Goal: Task Accomplishment & Management: Use online tool/utility

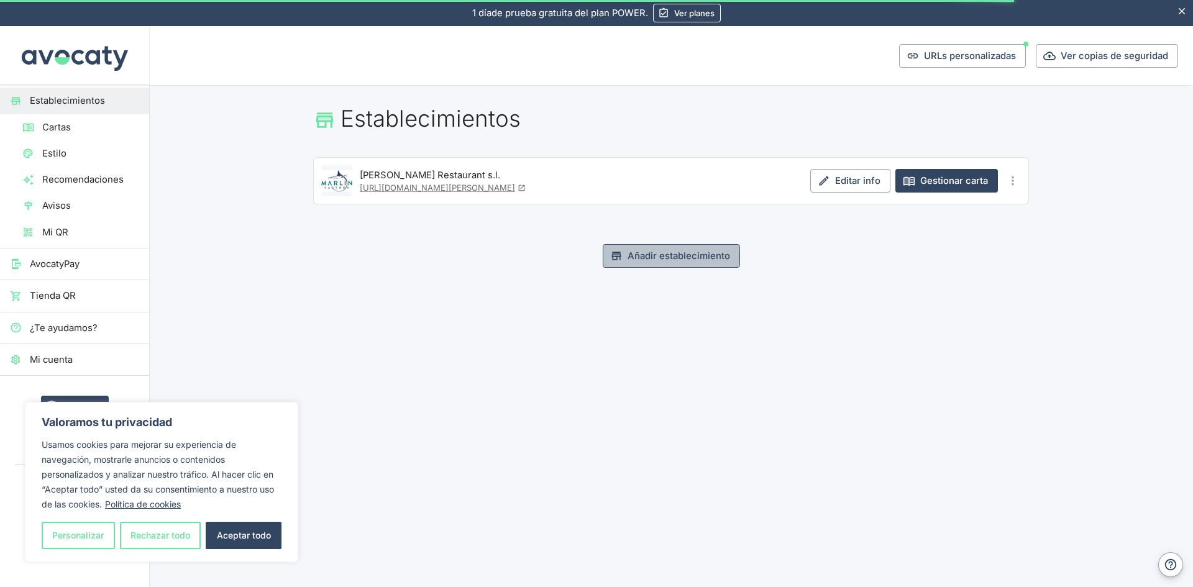
click at [647, 257] on button "Añadir establecimiento" at bounding box center [671, 256] width 137 height 24
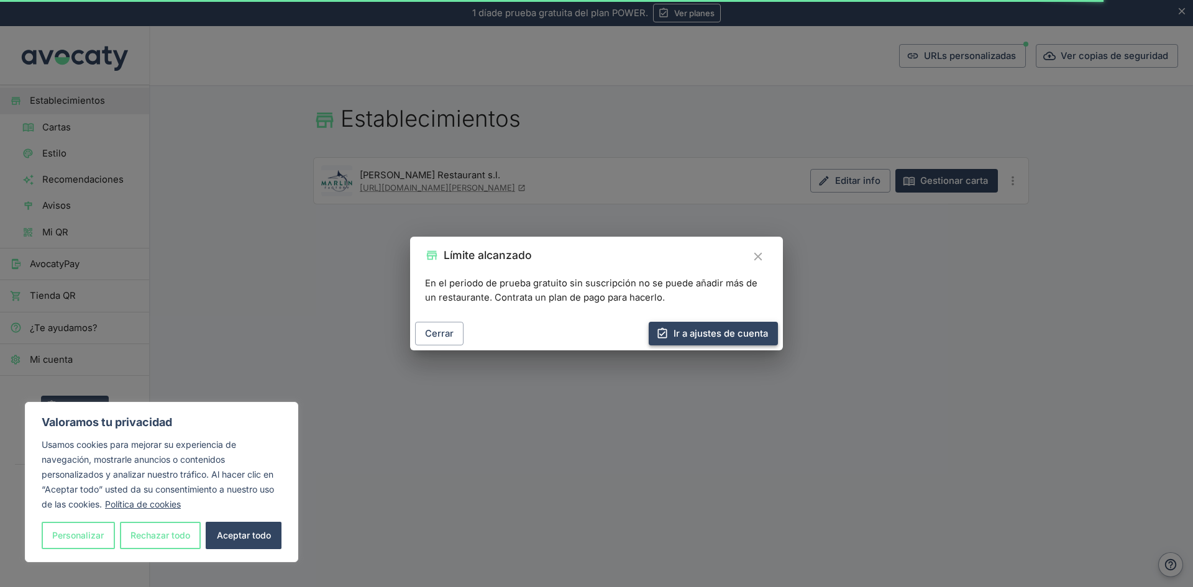
click at [687, 337] on link "Ir a ajustes de cuenta" at bounding box center [713, 334] width 129 height 24
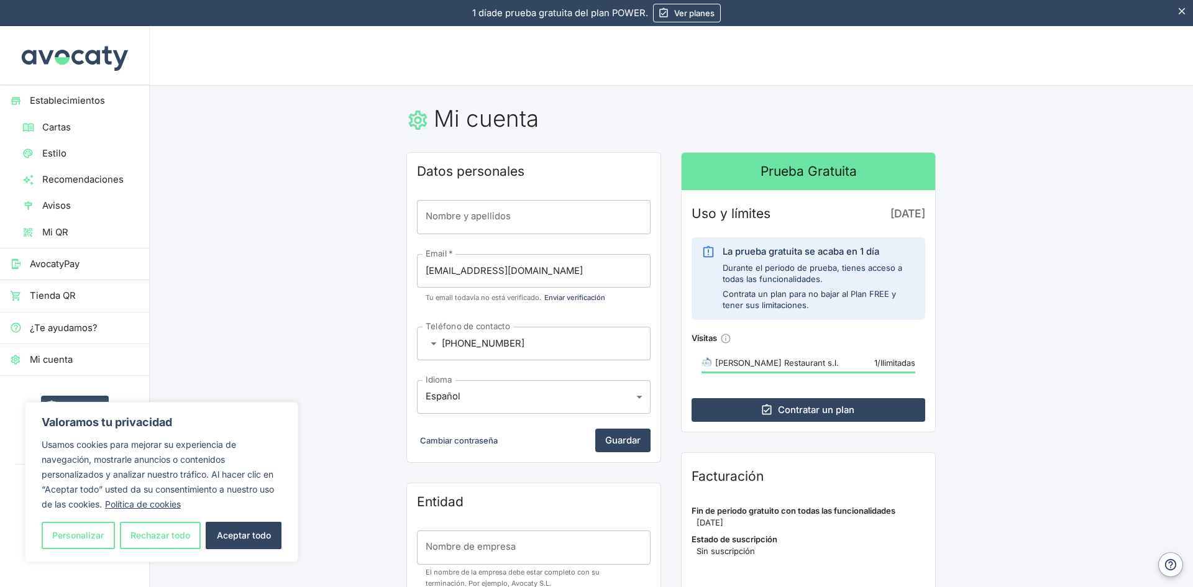
scroll to position [124, 0]
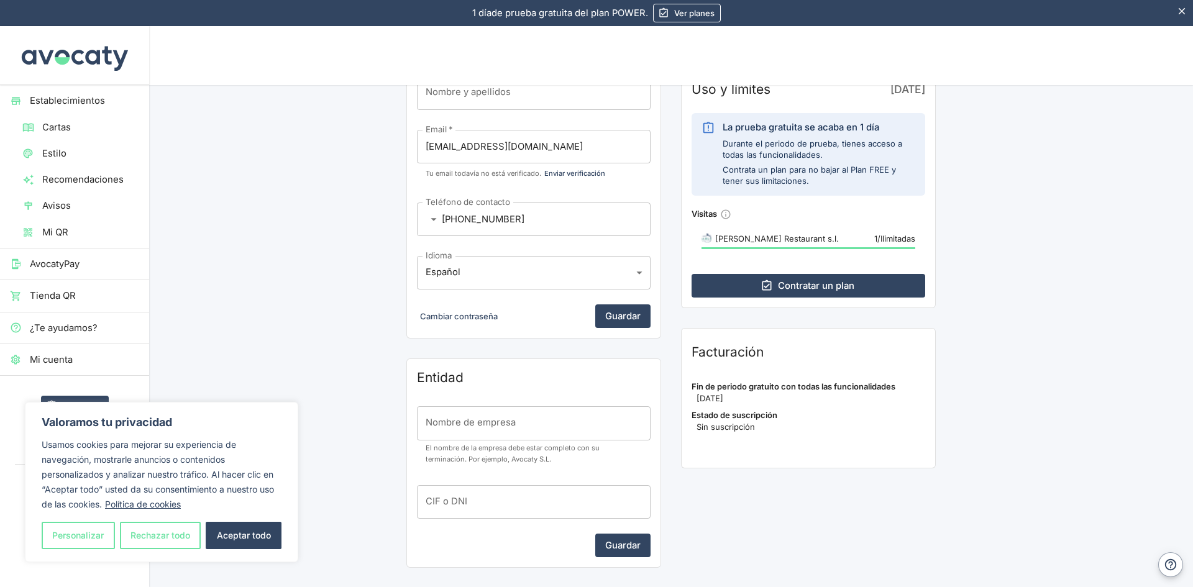
click at [232, 539] on button "Aceptar todo" at bounding box center [244, 535] width 76 height 27
checkbox input "true"
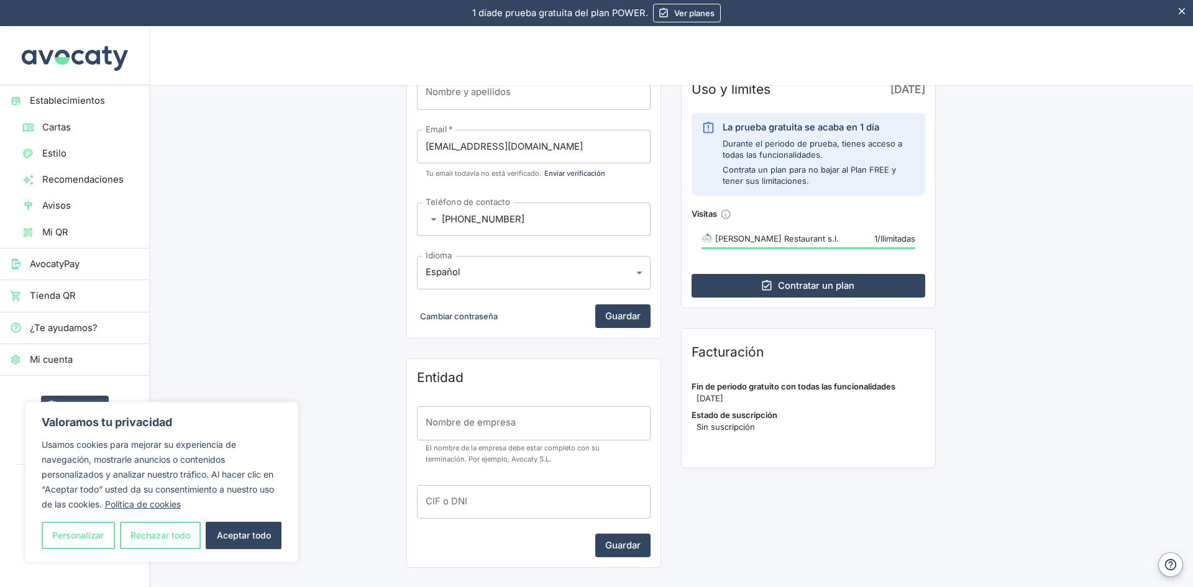
checkbox input "true"
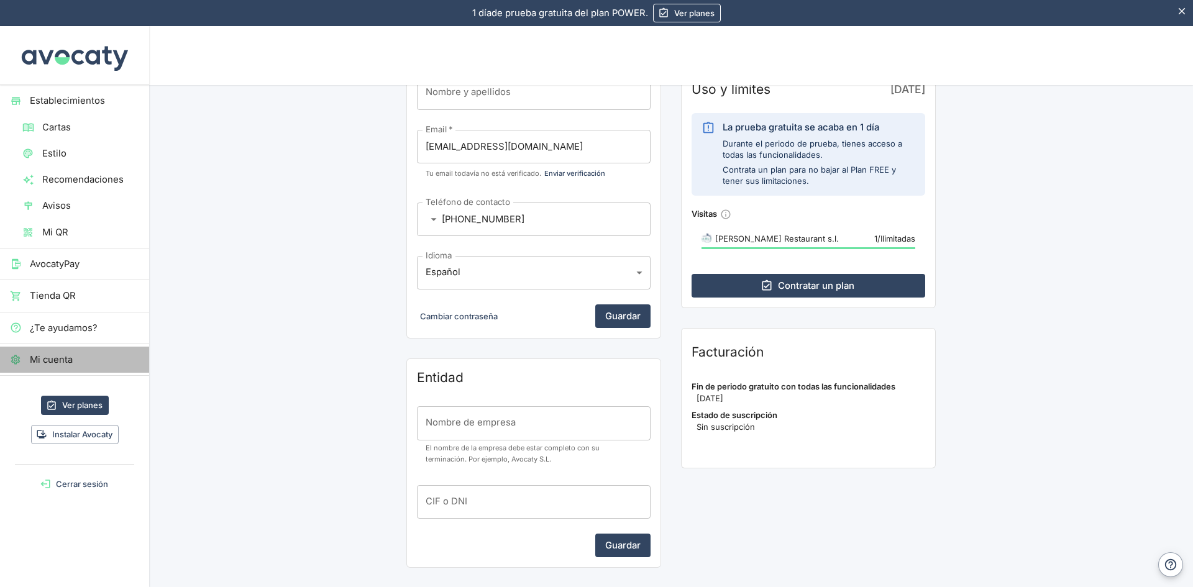
click at [79, 362] on span "Mi cuenta" at bounding box center [84, 360] width 109 height 14
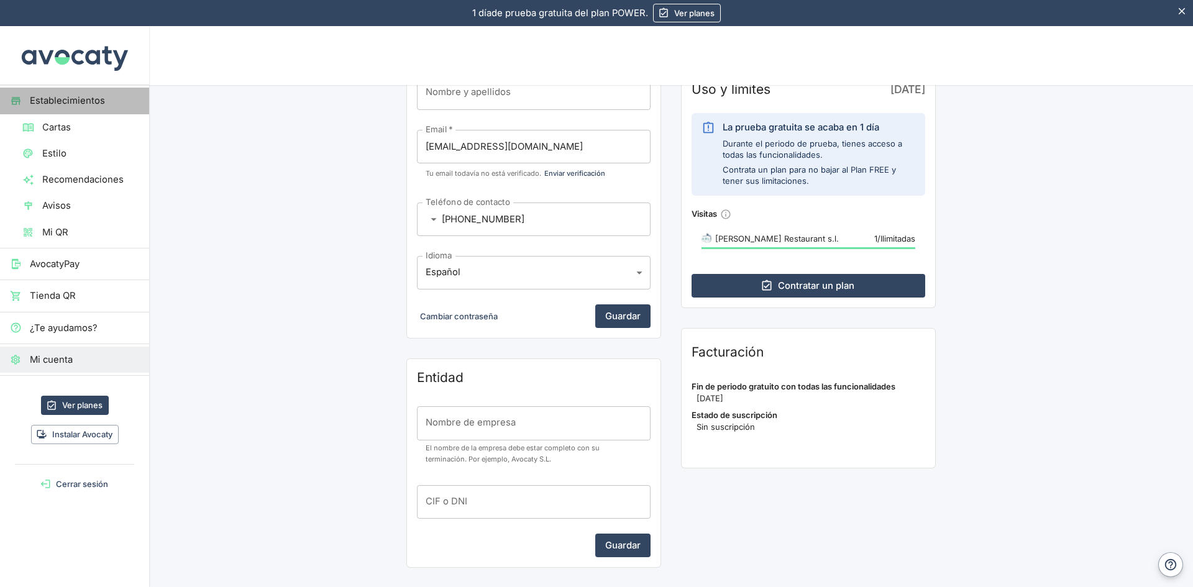
click at [103, 104] on span "Establecimientos" at bounding box center [84, 101] width 109 height 14
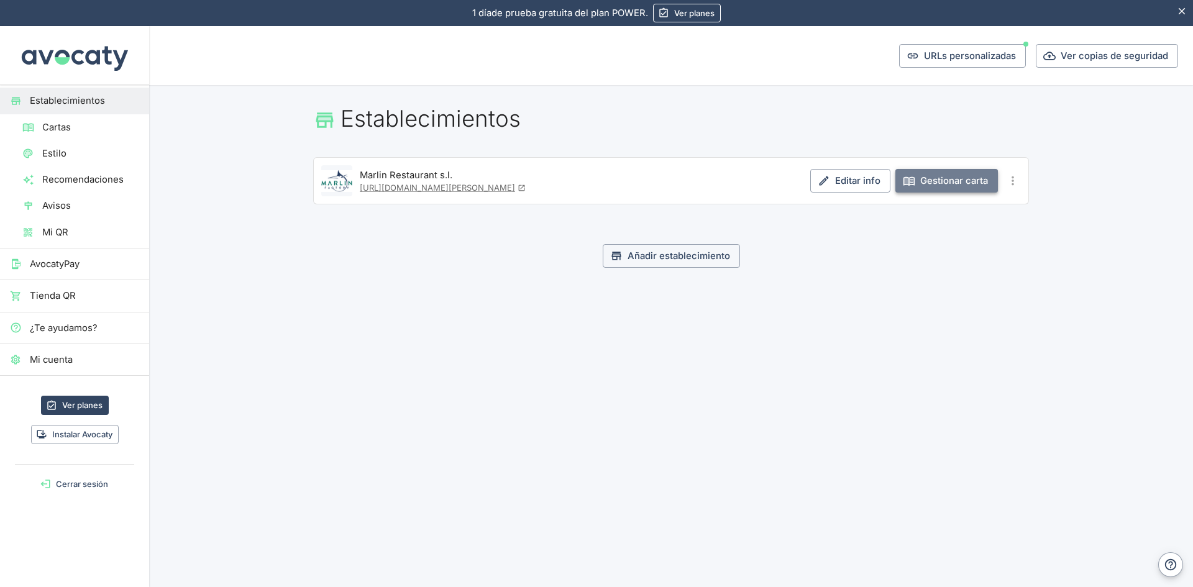
click at [923, 183] on link "Gestionar carta" at bounding box center [946, 181] width 103 height 24
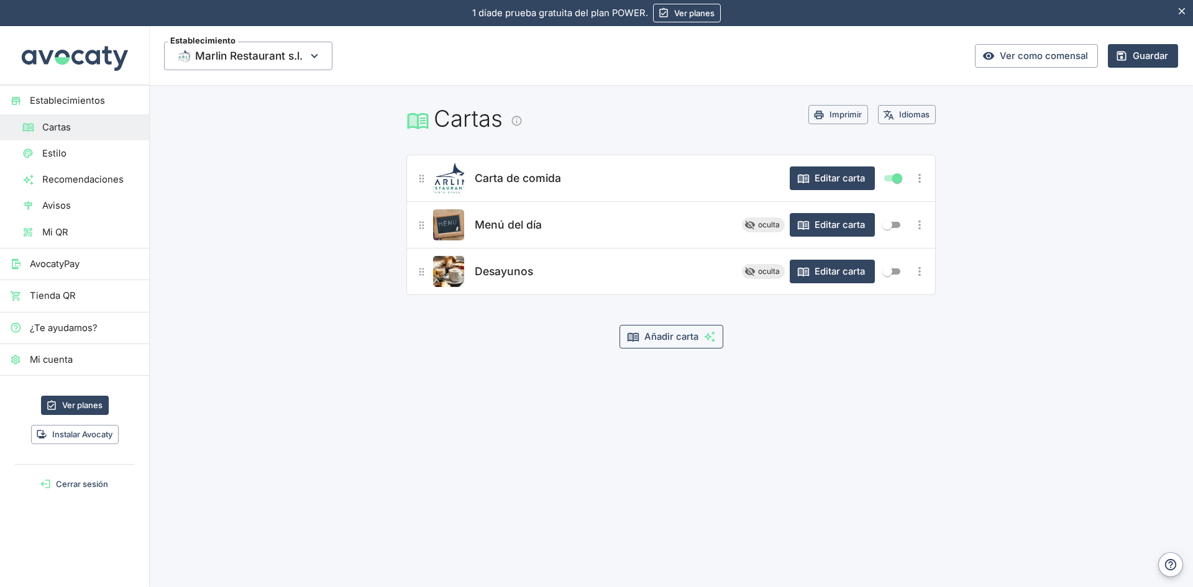
click at [655, 339] on button "Añadir carta" at bounding box center [671, 337] width 104 height 24
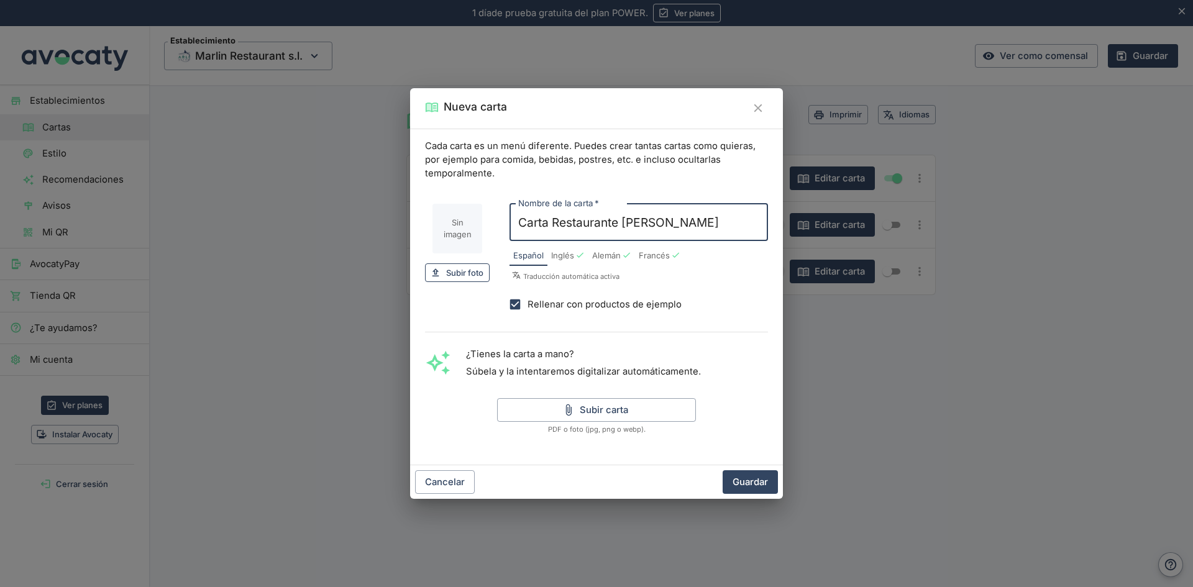
type input "Carta Restaurante [PERSON_NAME]"
click at [467, 273] on span "Subir foto" at bounding box center [464, 273] width 37 height 14
type input "C:\fakepath\Captura de pantalla [DATE] 141057.png"
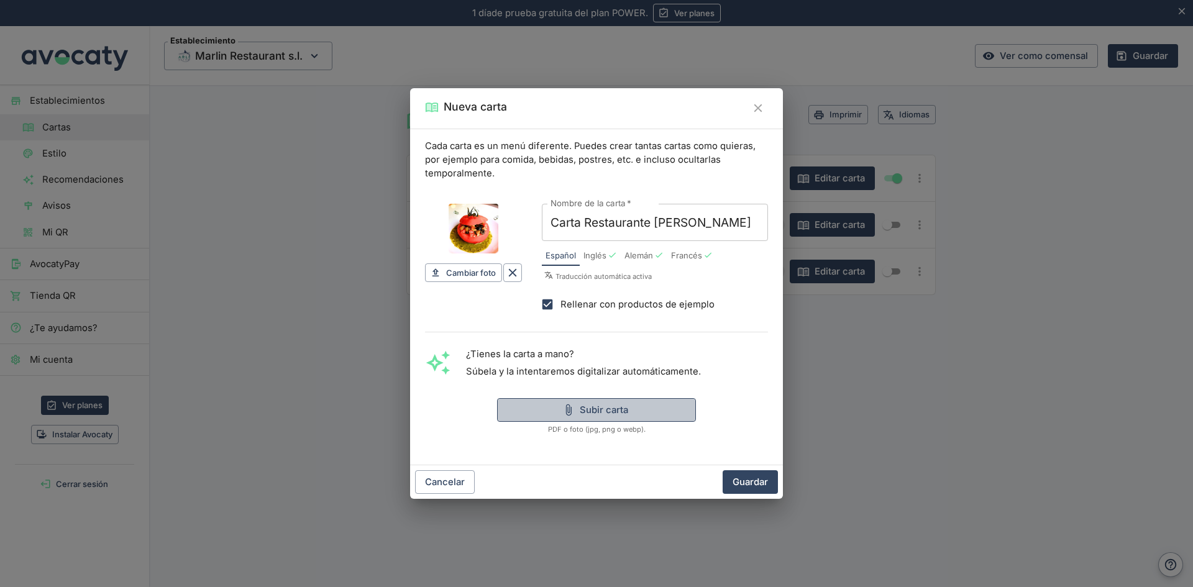
click at [531, 412] on button "Subir carta" at bounding box center [596, 410] width 199 height 24
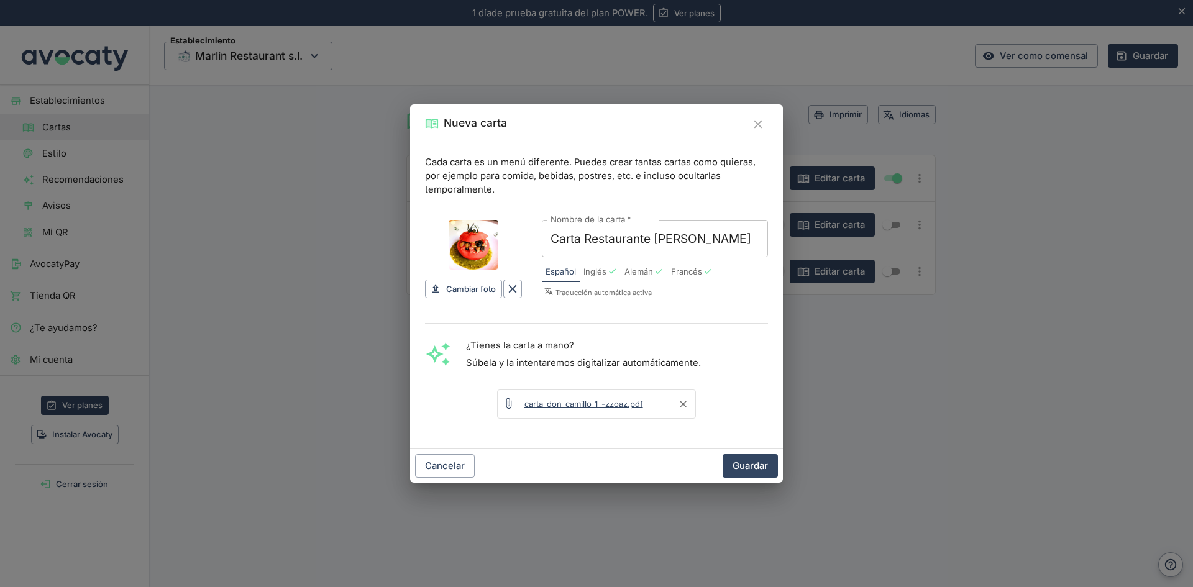
click at [625, 401] on link "carta_don_camillo_1_-zzoaz.pdf" at bounding box center [583, 404] width 119 height 10
click at [682, 407] on icon "Borrar fichero" at bounding box center [683, 404] width 12 height 12
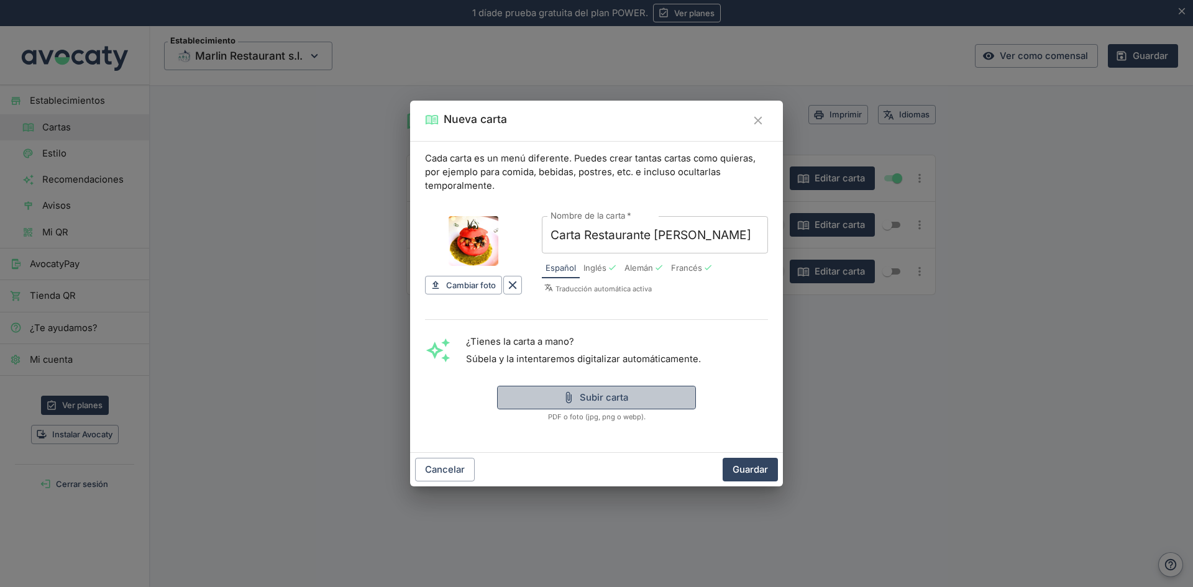
click at [634, 401] on button "Subir carta" at bounding box center [596, 398] width 199 height 24
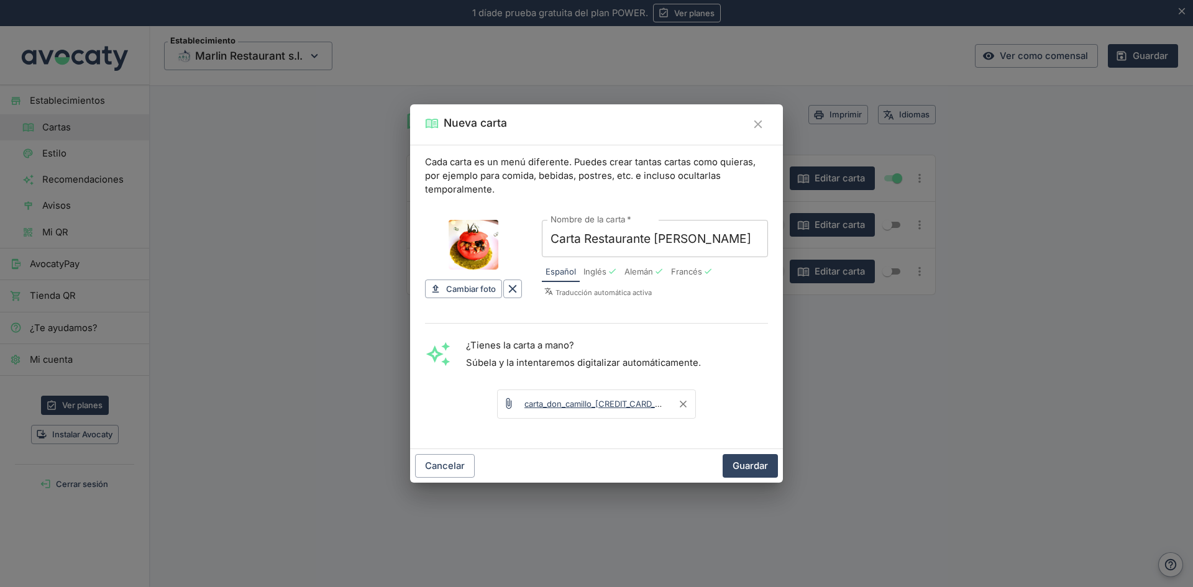
click at [618, 401] on link "carta_don_camillo_[CREDIT_CARD_NUMBER]_1_-rf8ba.pdf" at bounding box center [633, 404] width 219 height 10
click at [753, 470] on button "Guardar" at bounding box center [750, 466] width 55 height 24
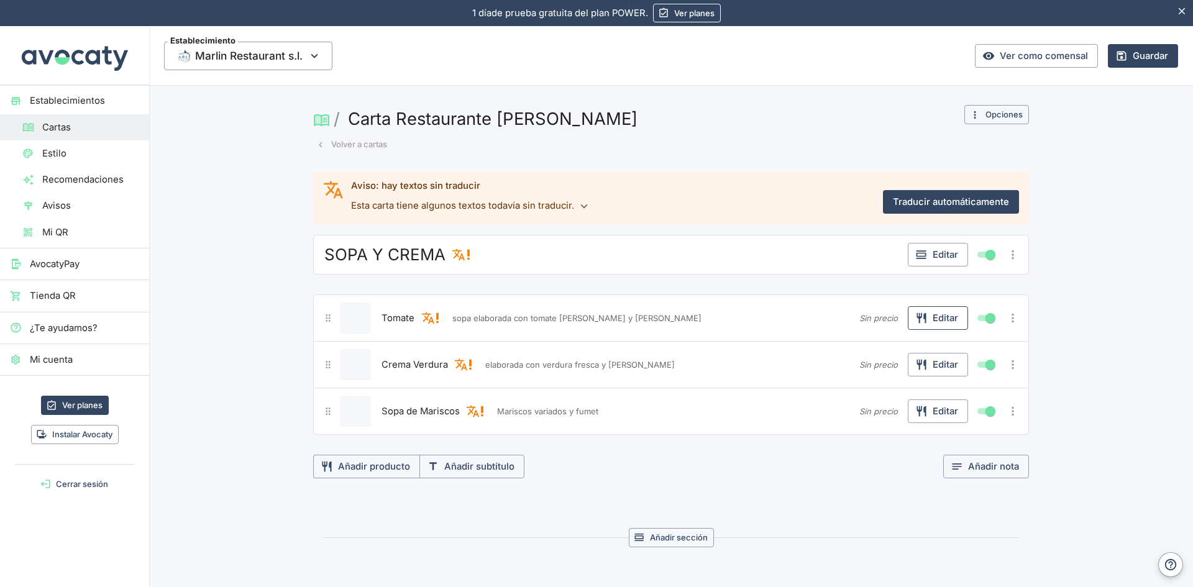
click at [926, 318] on button "Editar" at bounding box center [938, 318] width 60 height 24
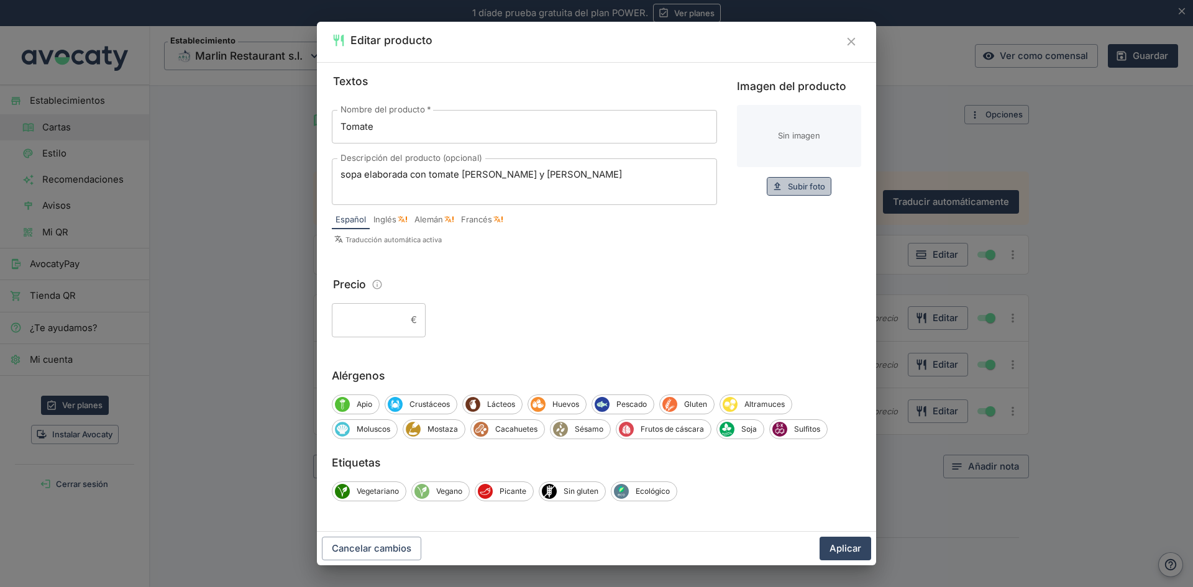
click at [812, 188] on span "Subir foto" at bounding box center [806, 187] width 37 height 14
type input "C:\fakepath\Imagen de WhatsApp 2025-Sopa de tomate.jpg"
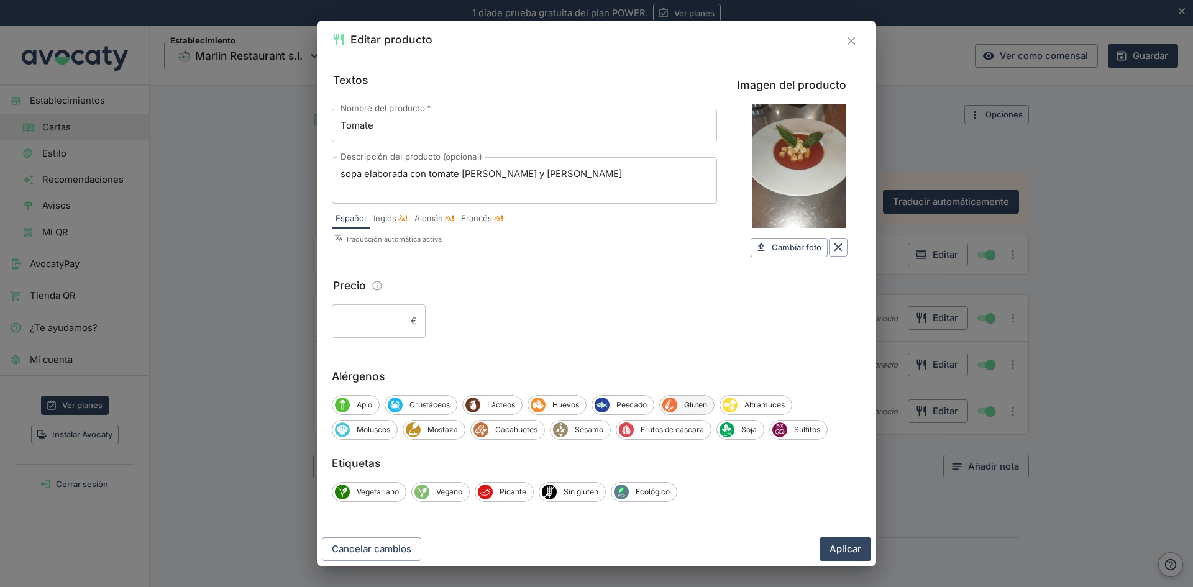
click at [702, 403] on span "Gluten" at bounding box center [695, 405] width 37 height 11
click at [383, 488] on span "Vegetariano" at bounding box center [378, 492] width 56 height 11
click at [454, 490] on span "Vegano" at bounding box center [451, 492] width 40 height 11
click at [698, 401] on span "Gluten" at bounding box center [696, 405] width 38 height 11
click at [601, 491] on span "Sin gluten" at bounding box center [584, 492] width 48 height 11
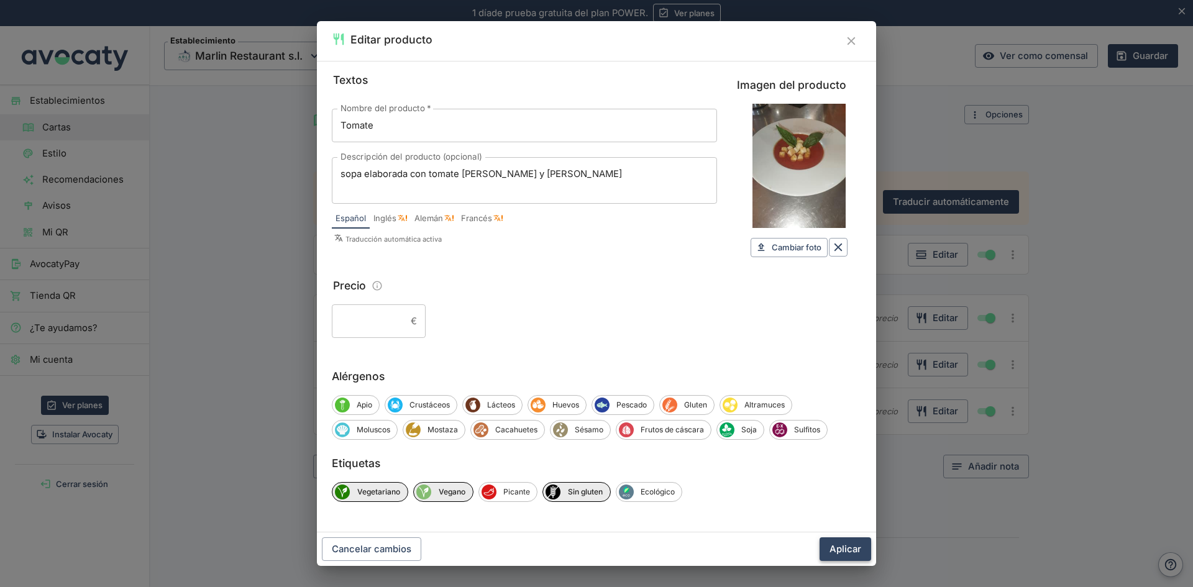
click at [851, 547] on button "Aplicar" at bounding box center [846, 549] width 52 height 24
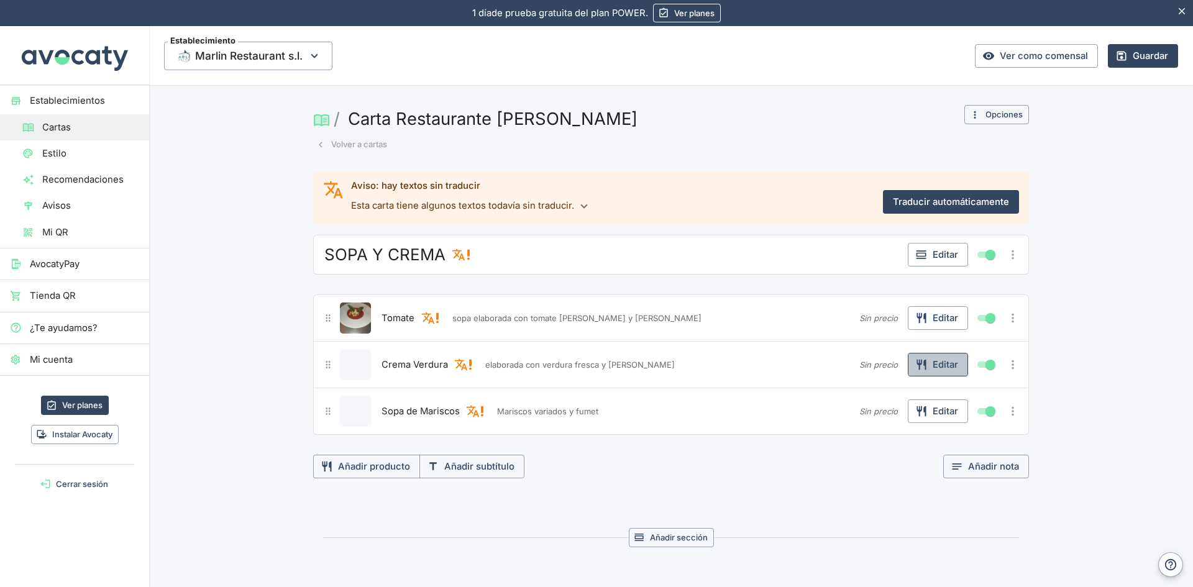
click at [941, 365] on button "Editar" at bounding box center [938, 365] width 60 height 24
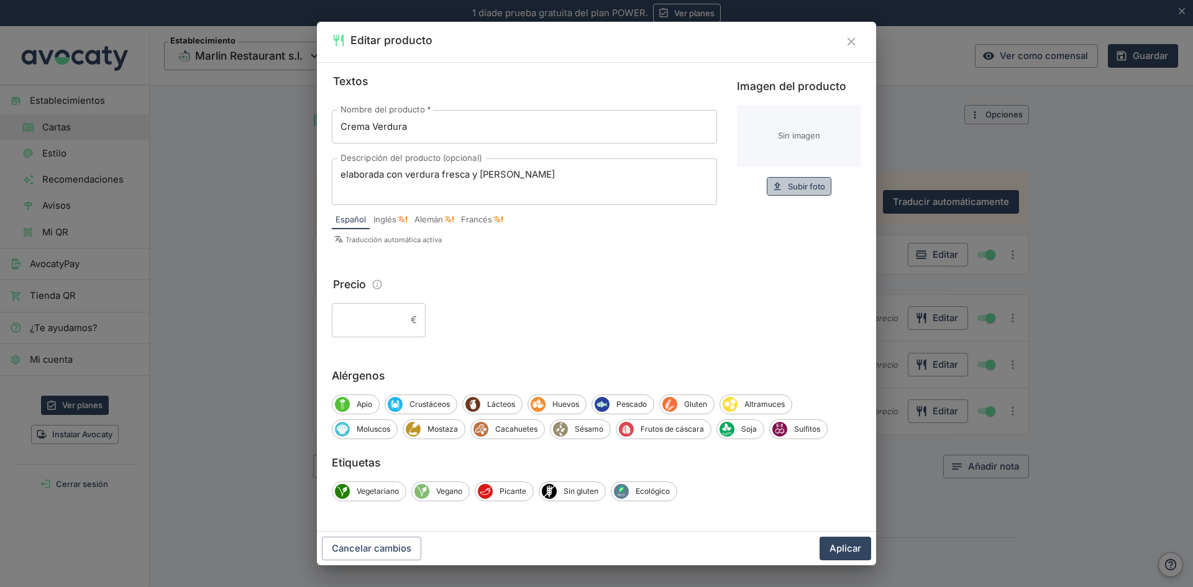
click at [794, 187] on span "Subir foto" at bounding box center [806, 187] width 37 height 14
type input "C:\fakepath\WhatsApp Image sopa puerro cebolla.jpeg"
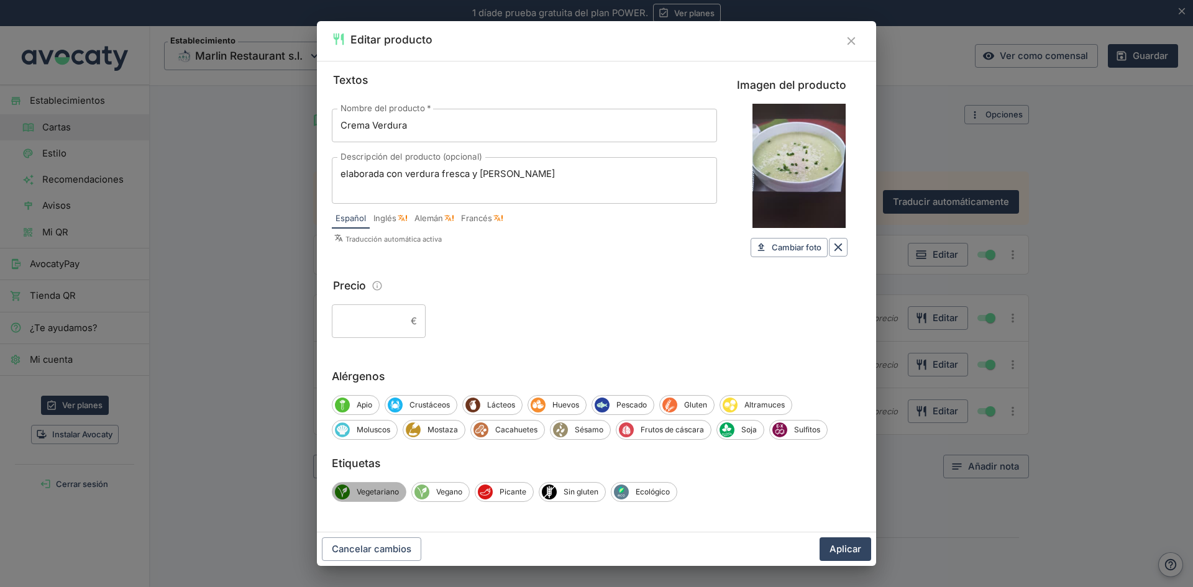
click at [393, 489] on span "Vegetariano" at bounding box center [378, 492] width 56 height 11
click at [458, 481] on div "Etiquetas Vegetariano Vegano Picante Sin gluten Ecológico" at bounding box center [596, 478] width 529 height 47
click at [455, 488] on span "Vegano" at bounding box center [451, 492] width 40 height 11
click at [357, 403] on span "Apio" at bounding box center [364, 405] width 29 height 11
click at [587, 494] on span "Sin gluten" at bounding box center [584, 492] width 48 height 11
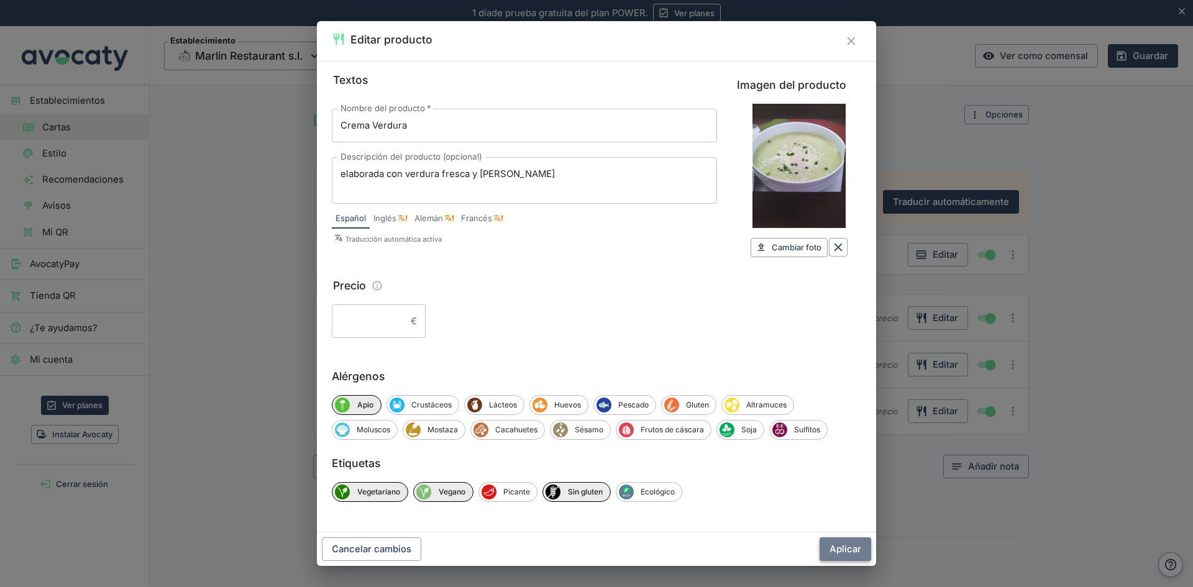
click at [836, 546] on button "Aplicar" at bounding box center [846, 549] width 52 height 24
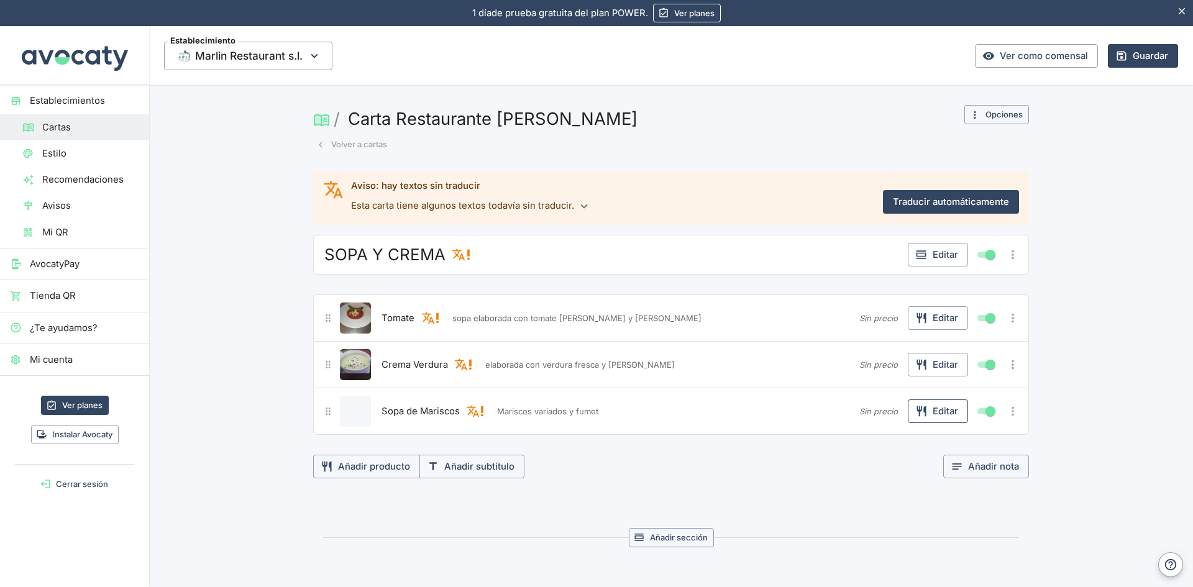
click at [944, 409] on button "Editar" at bounding box center [938, 412] width 60 height 24
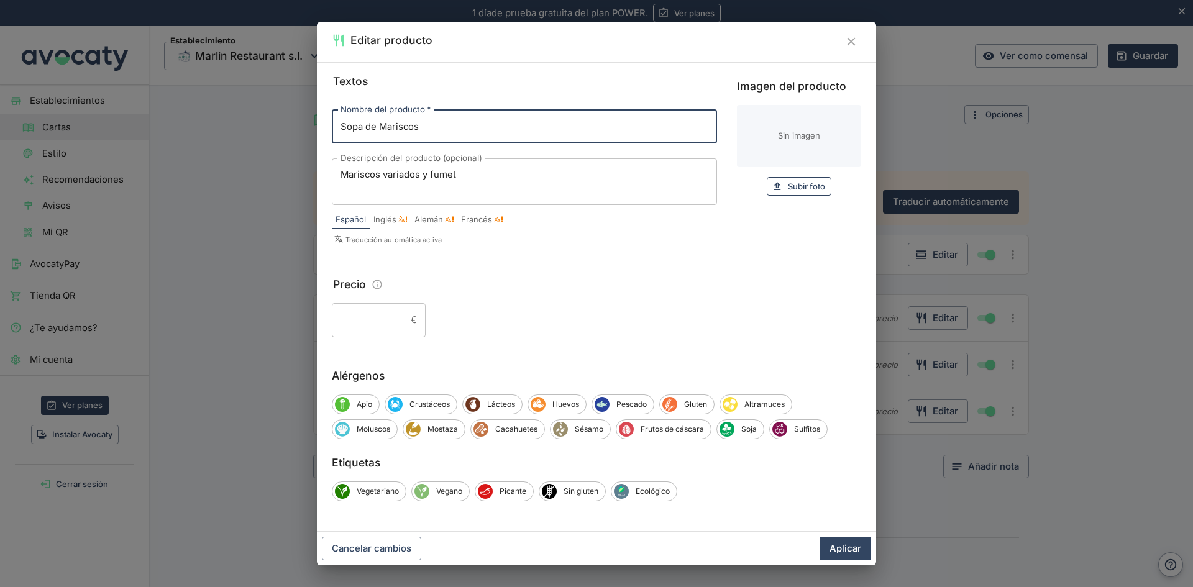
click at [817, 185] on span "Subir foto" at bounding box center [806, 187] width 37 height 14
type input "C:\fakepath\WhatsApp Image [DATE] Sopa de Mariscos.jpeg"
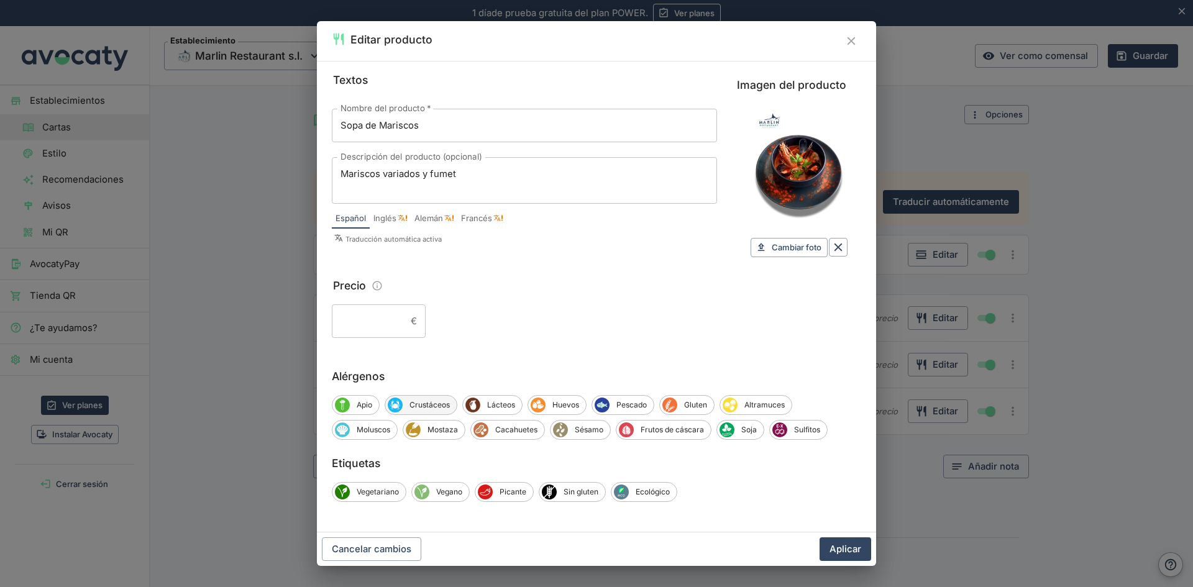
click at [442, 402] on span "Crustáceos" at bounding box center [430, 405] width 54 height 11
click at [635, 404] on span "Pescado" at bounding box center [634, 405] width 44 height 11
click at [380, 427] on span "Moluscos" at bounding box center [373, 429] width 47 height 11
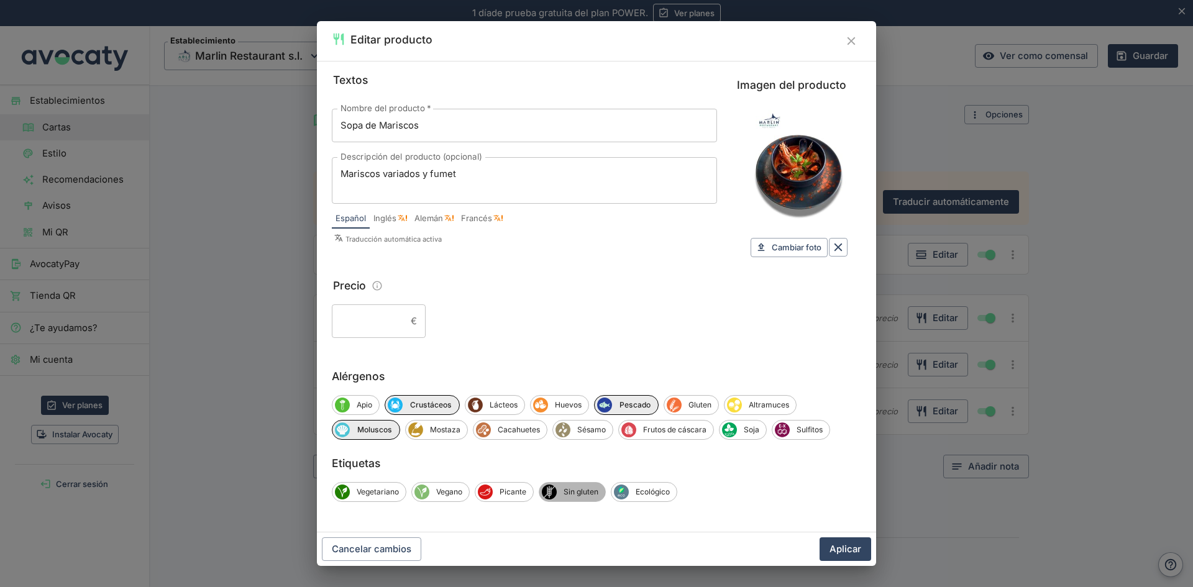
click at [577, 493] on span "Sin gluten" at bounding box center [581, 492] width 48 height 11
click at [846, 549] on button "Aplicar" at bounding box center [846, 549] width 52 height 24
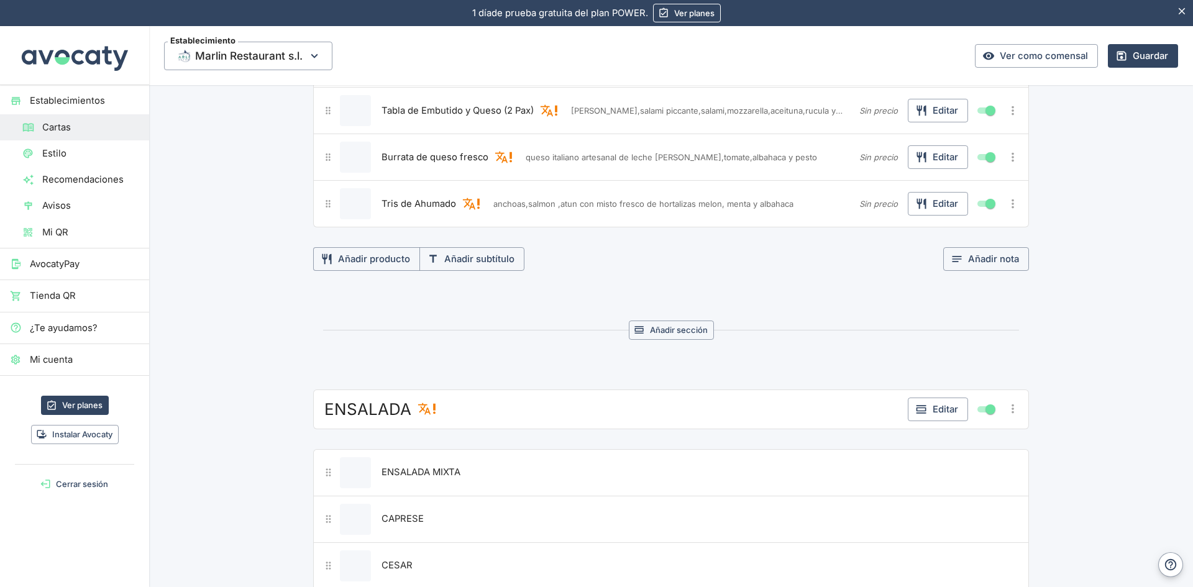
scroll to position [621, 0]
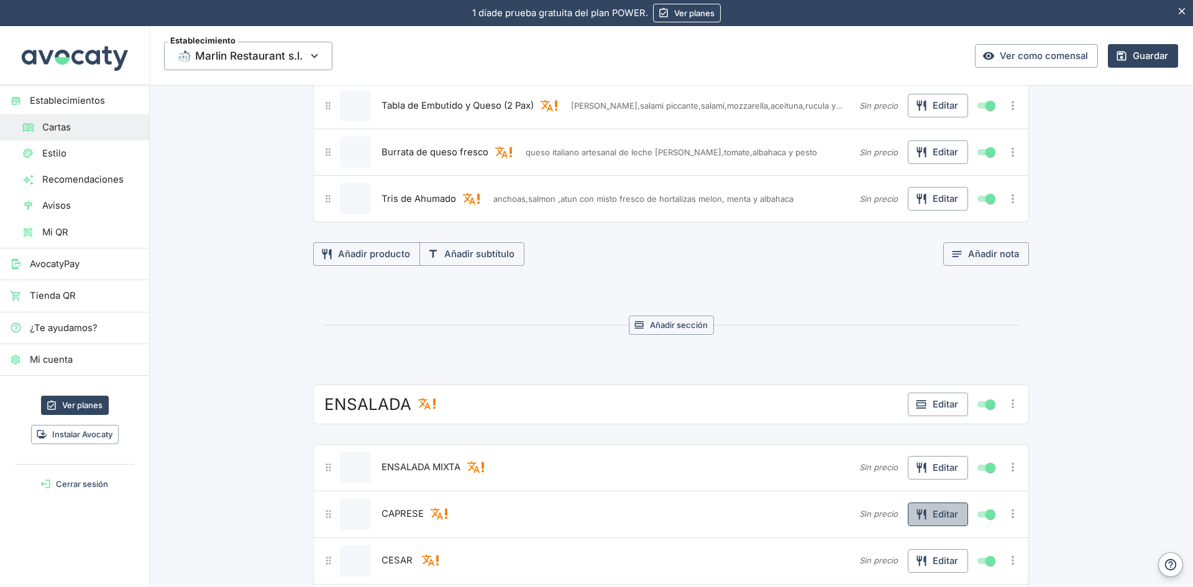
click at [943, 512] on button "Editar" at bounding box center [938, 515] width 60 height 24
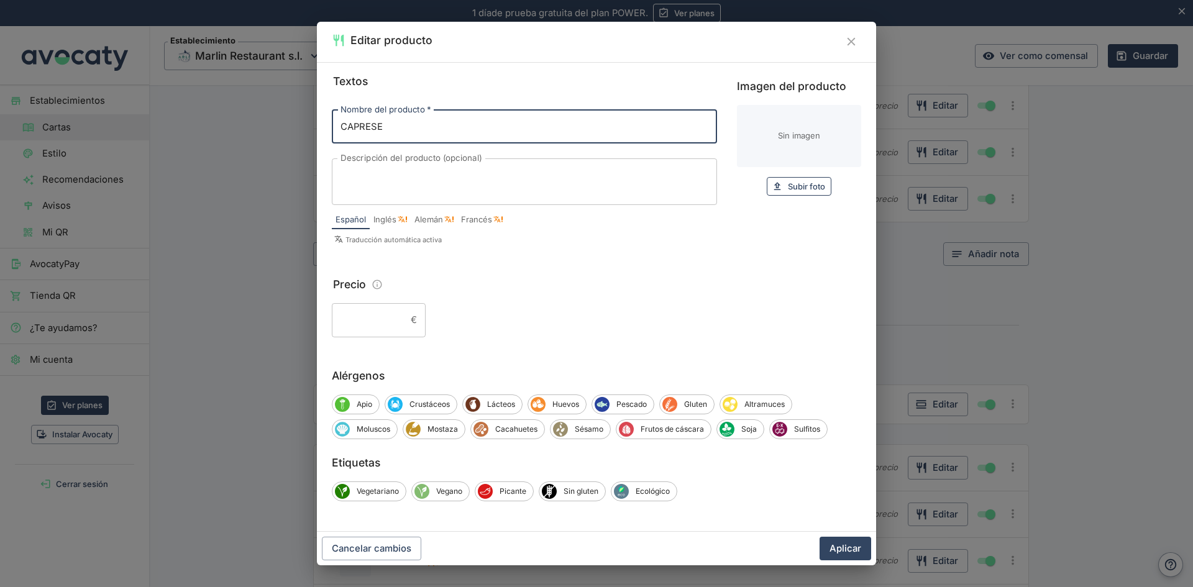
click at [810, 185] on span "Subir foto" at bounding box center [806, 187] width 37 height 14
type input "C:\fakepath\ensalada caprese.jpeg"
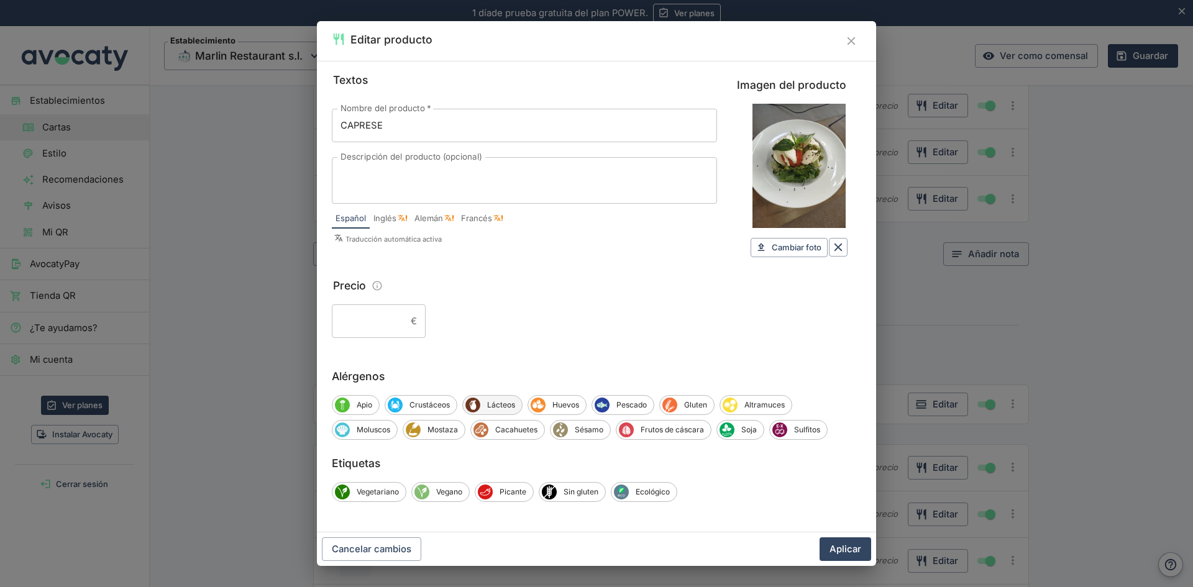
click at [502, 401] on span "Lácteos" at bounding box center [501, 405] width 42 height 11
click at [377, 493] on span "Vegetariano" at bounding box center [378, 492] width 56 height 11
drag, startPoint x: 588, startPoint y: 491, endPoint x: 592, endPoint y: 502, distance: 11.8
click at [588, 491] on span "Sin gluten" at bounding box center [583, 492] width 48 height 11
click at [843, 549] on button "Aplicar" at bounding box center [846, 549] width 52 height 24
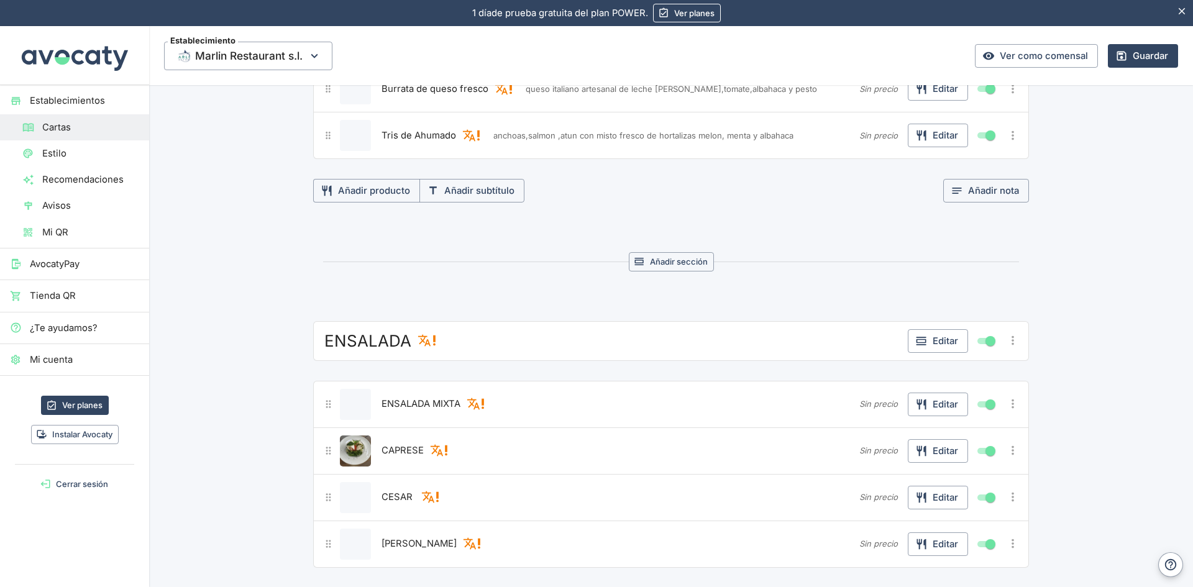
scroll to position [746, 0]
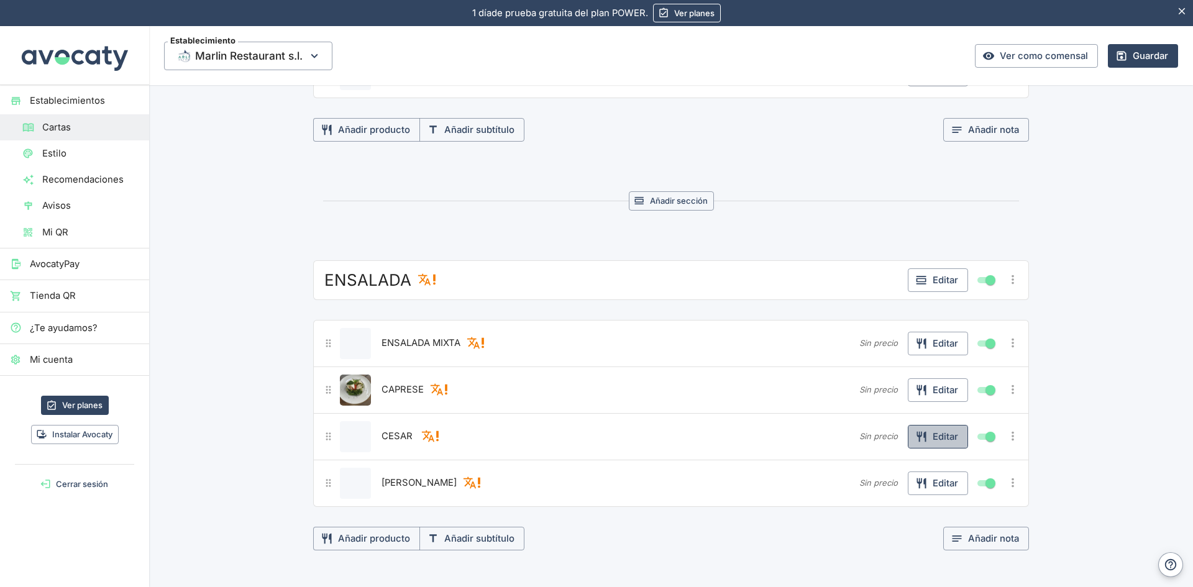
click at [921, 435] on icon "button" at bounding box center [921, 437] width 12 height 12
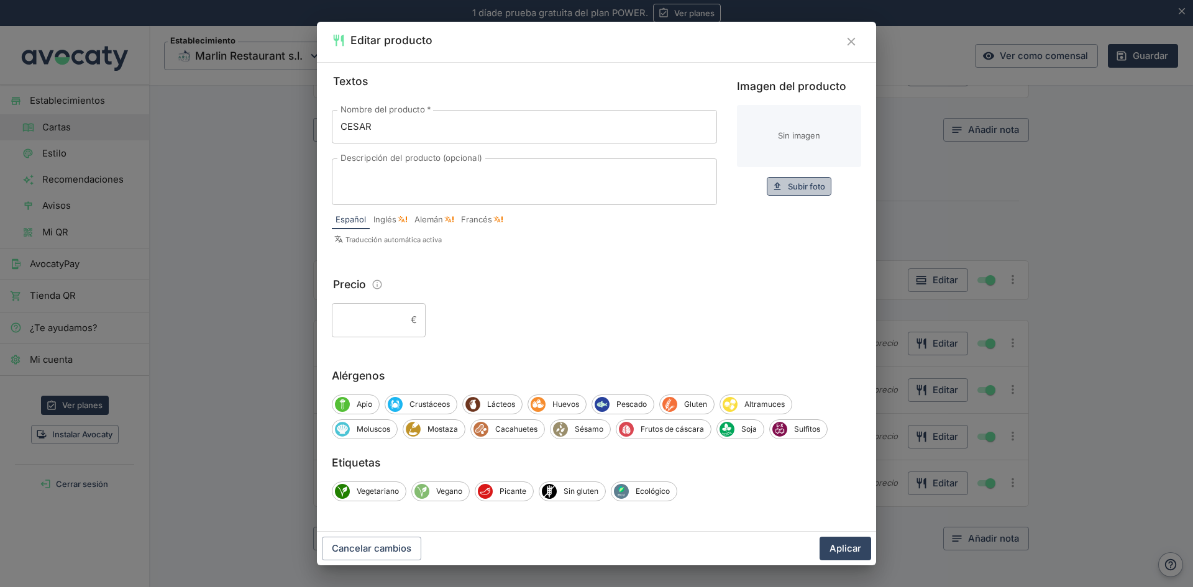
click at [788, 186] on span "Subir foto" at bounding box center [806, 187] width 37 height 14
click at [809, 188] on span "Subir foto" at bounding box center [806, 187] width 37 height 14
type input "C:\fakepath\WhatsApp Image 2025ensalada caprese.jpeg"
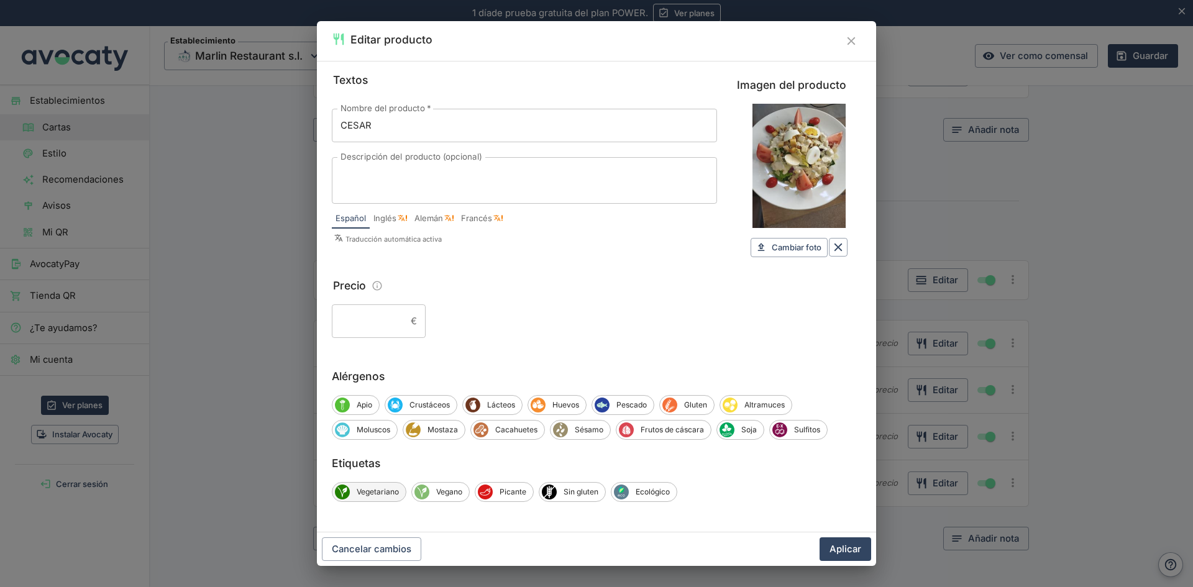
click at [384, 491] on span "Vegetariano" at bounding box center [378, 492] width 56 height 11
click at [373, 176] on textarea "Descripción del producto (opcional)" at bounding box center [525, 181] width 368 height 26
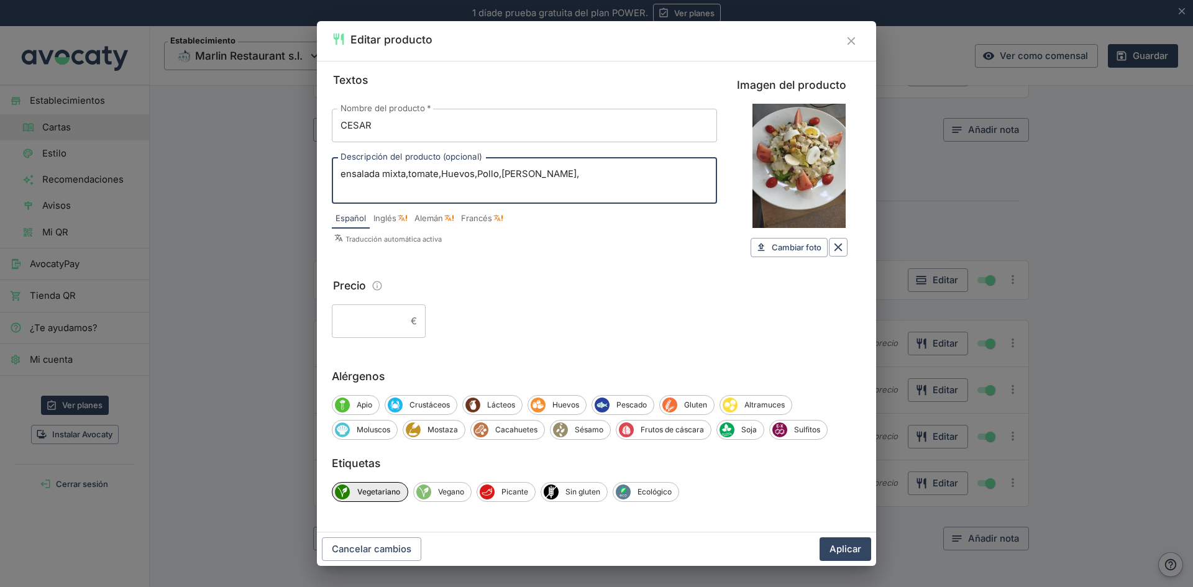
click at [345, 173] on textarea "ensalada mixta,tomate,Huevos,Pollo,[PERSON_NAME]," at bounding box center [525, 181] width 368 height 26
click at [545, 174] on textarea "Ensalada mixta,tomate,Huevos,Pollo,[PERSON_NAME]," at bounding box center [525, 181] width 368 height 26
type textarea "Ensalada mixta,tomate,Huevos,Pollo,[PERSON_NAME],Parmesano escama,salsa Cesar"
click at [838, 554] on button "Aplicar" at bounding box center [846, 549] width 52 height 24
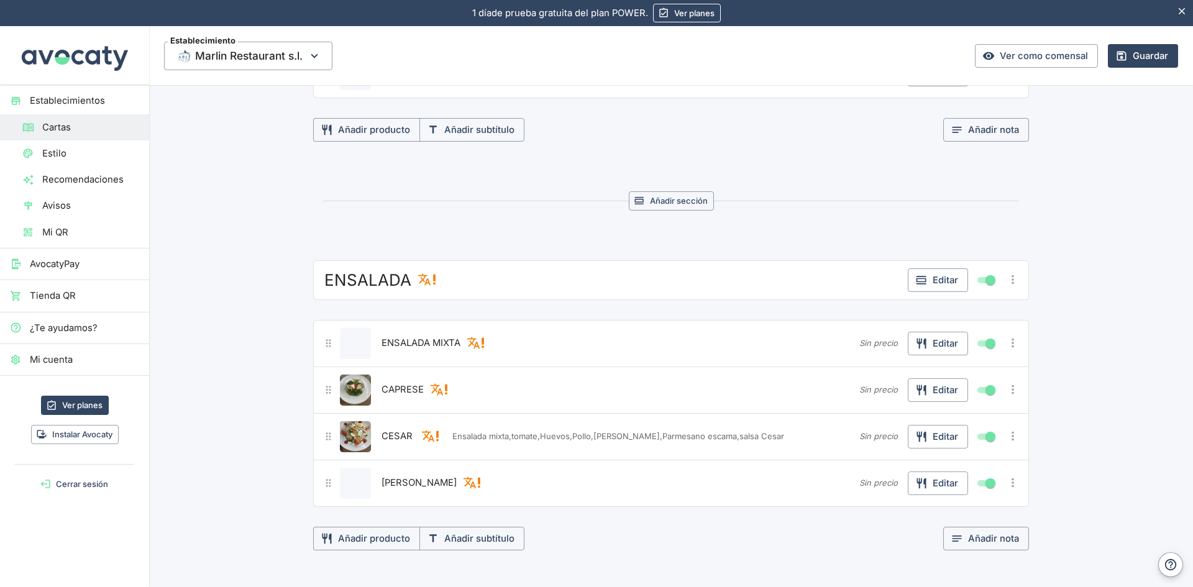
scroll to position [497, 0]
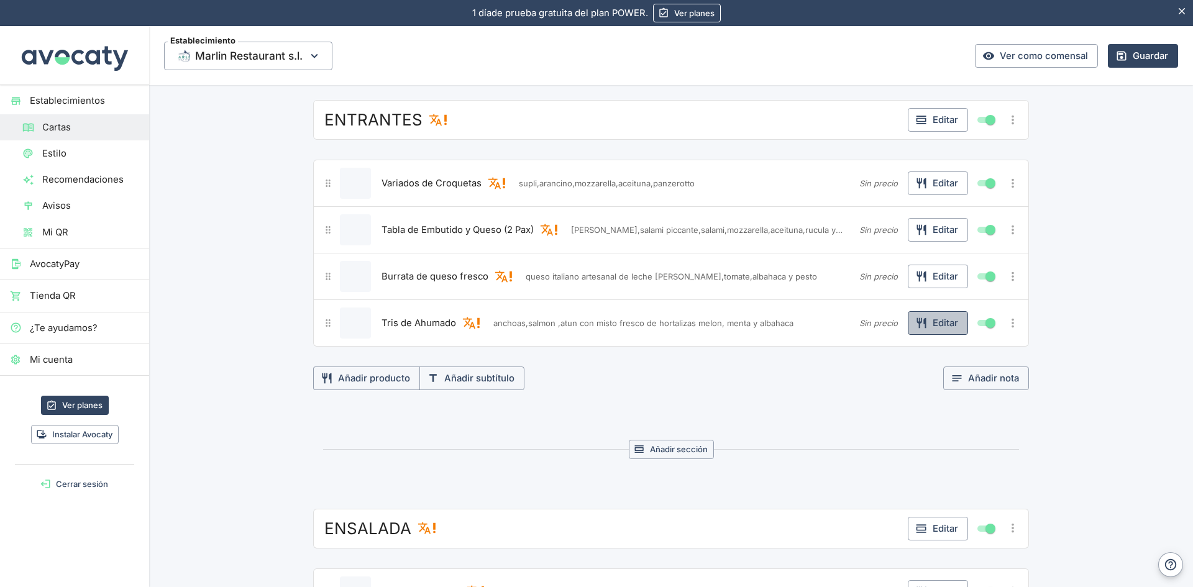
click at [944, 327] on button "Editar" at bounding box center [938, 323] width 60 height 24
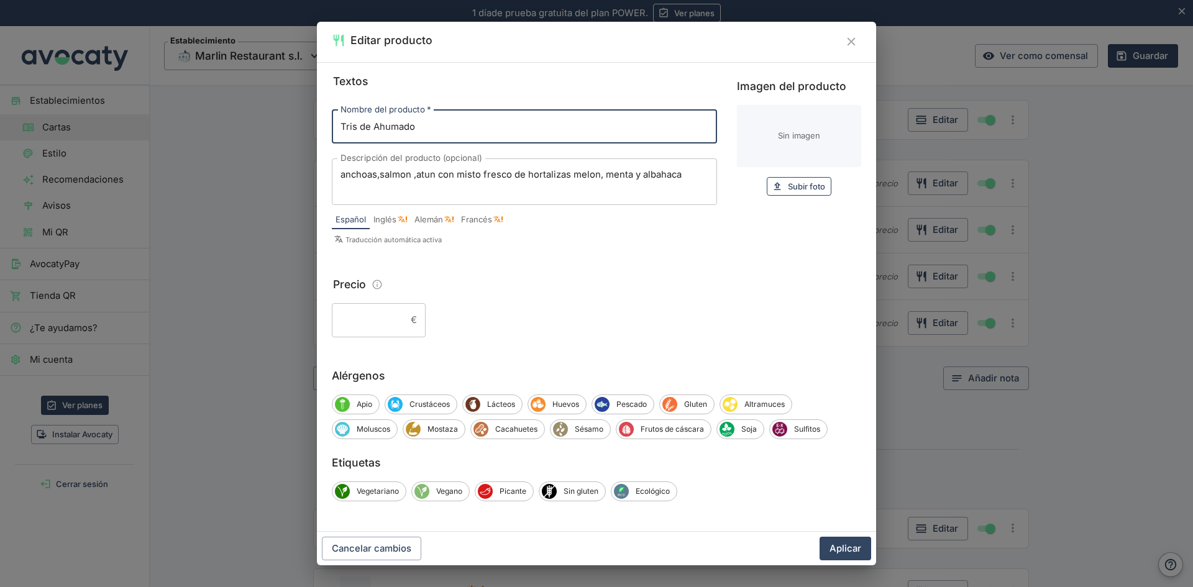
click at [805, 188] on span "Subir foto" at bounding box center [806, 187] width 37 height 14
type input "C:\fakepath\Foto tris de ahumado.jpeg"
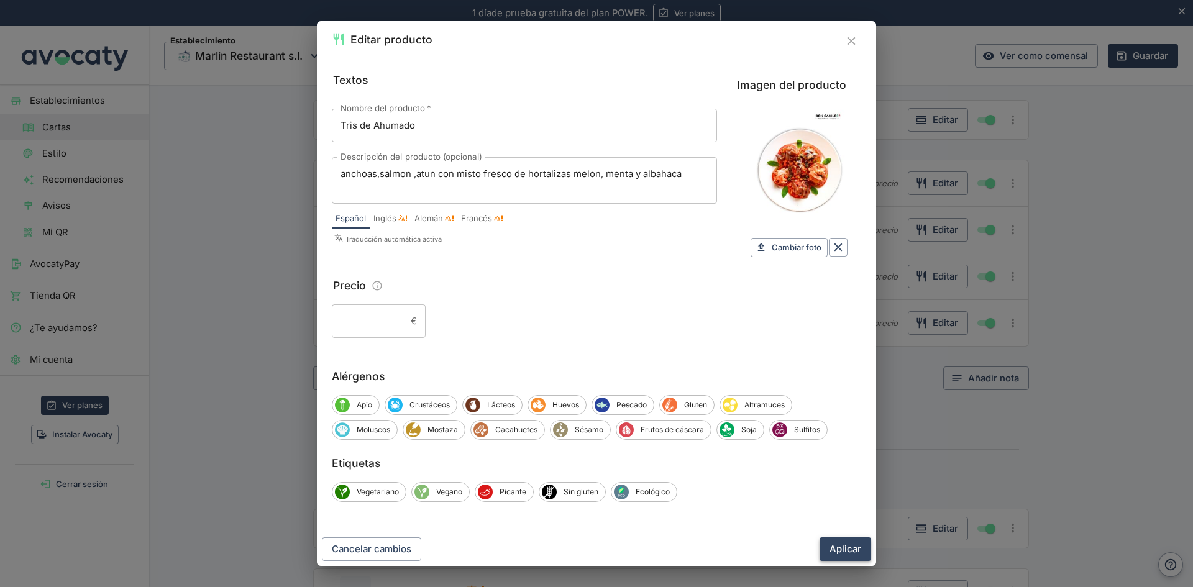
click at [841, 552] on button "Aplicar" at bounding box center [846, 549] width 52 height 24
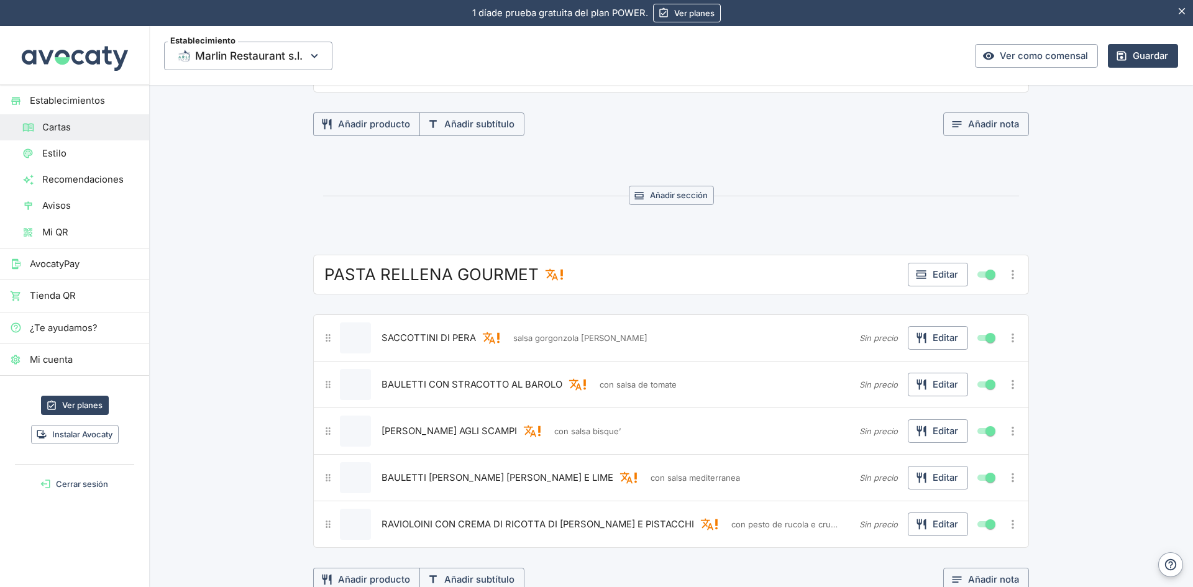
scroll to position [2548, 0]
click at [941, 383] on button "Editar" at bounding box center [938, 384] width 60 height 24
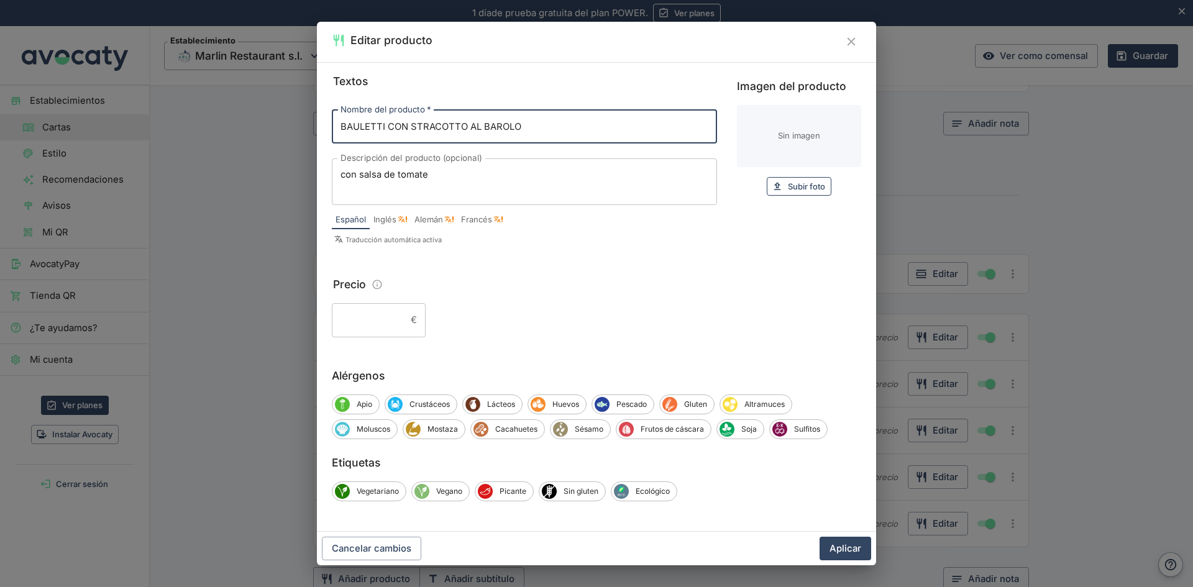
click at [804, 181] on span "Subir foto" at bounding box center [806, 187] width 37 height 14
click at [849, 42] on icon "Cerrar" at bounding box center [851, 42] width 14 height 14
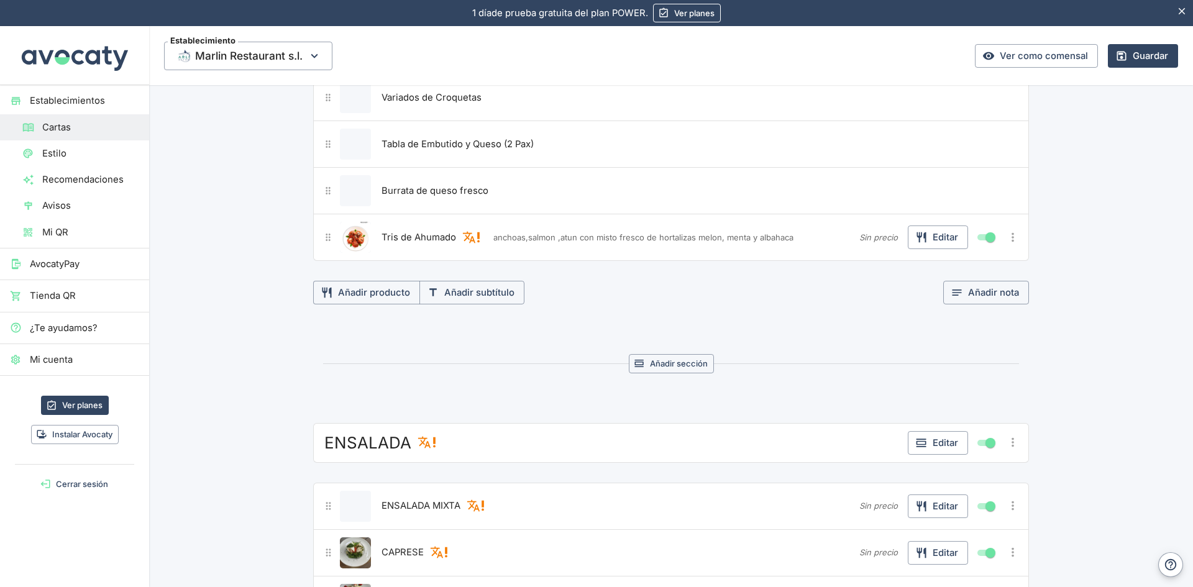
scroll to position [559, 0]
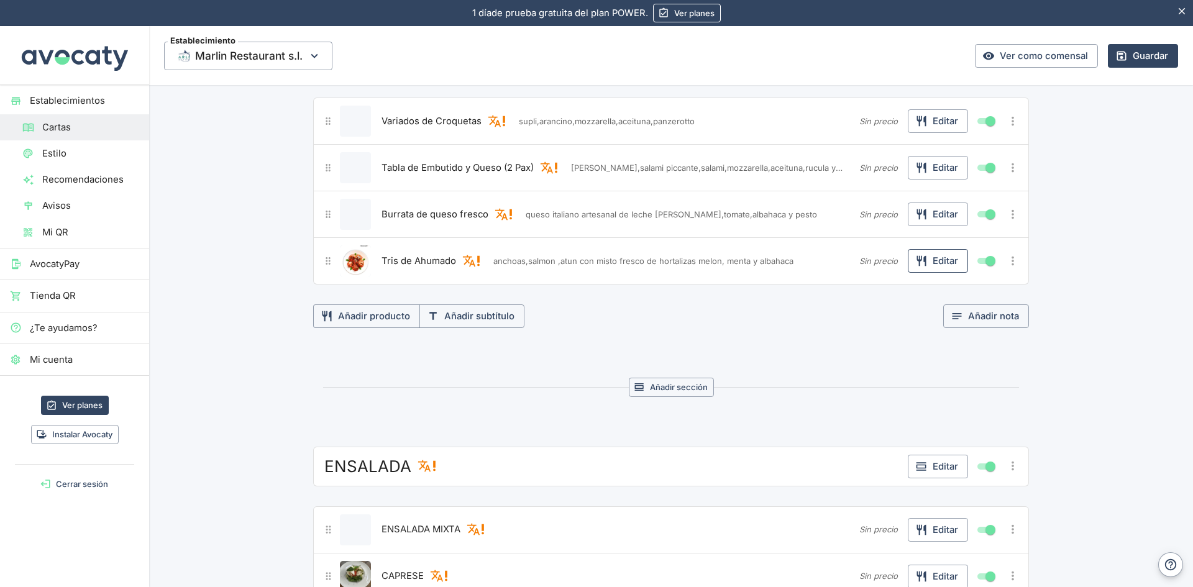
click at [951, 262] on button "Editar" at bounding box center [938, 261] width 60 height 24
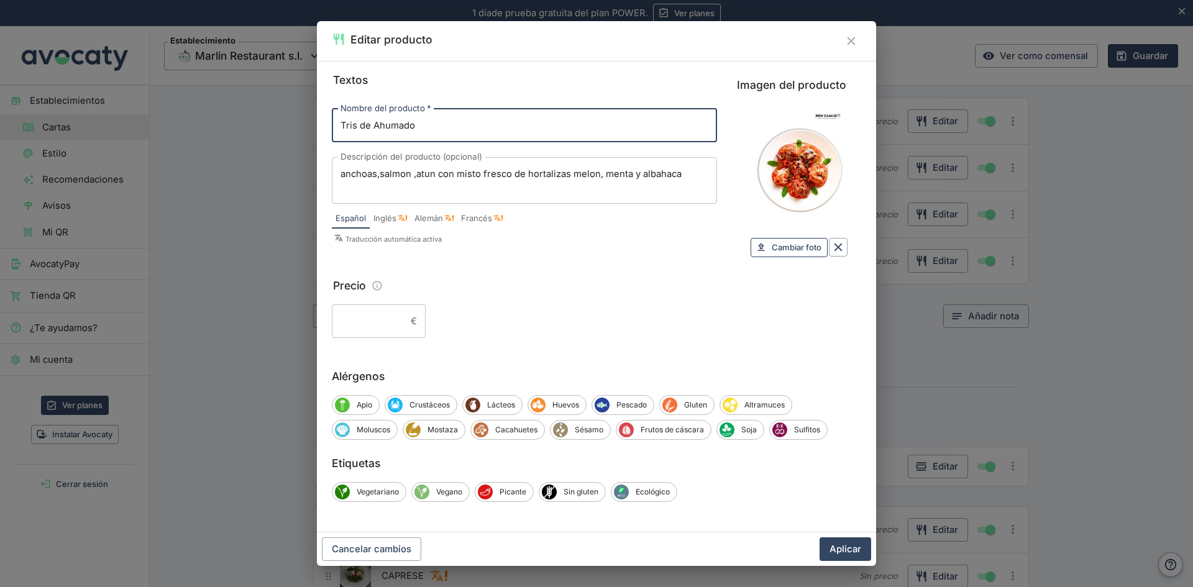
click at [807, 246] on span "Cambiar foto" at bounding box center [797, 247] width 50 height 14
type input "C:\fakepath\Imagen de WhatsApp 2025-09-Tris Ahumado.jpg"
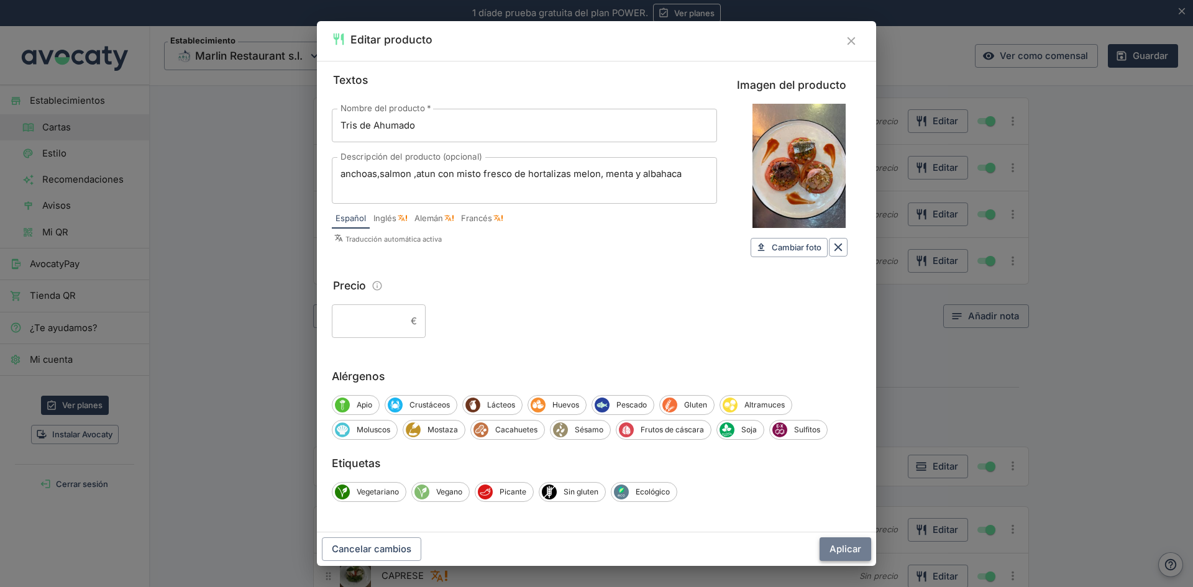
click at [834, 547] on button "Aplicar" at bounding box center [846, 549] width 52 height 24
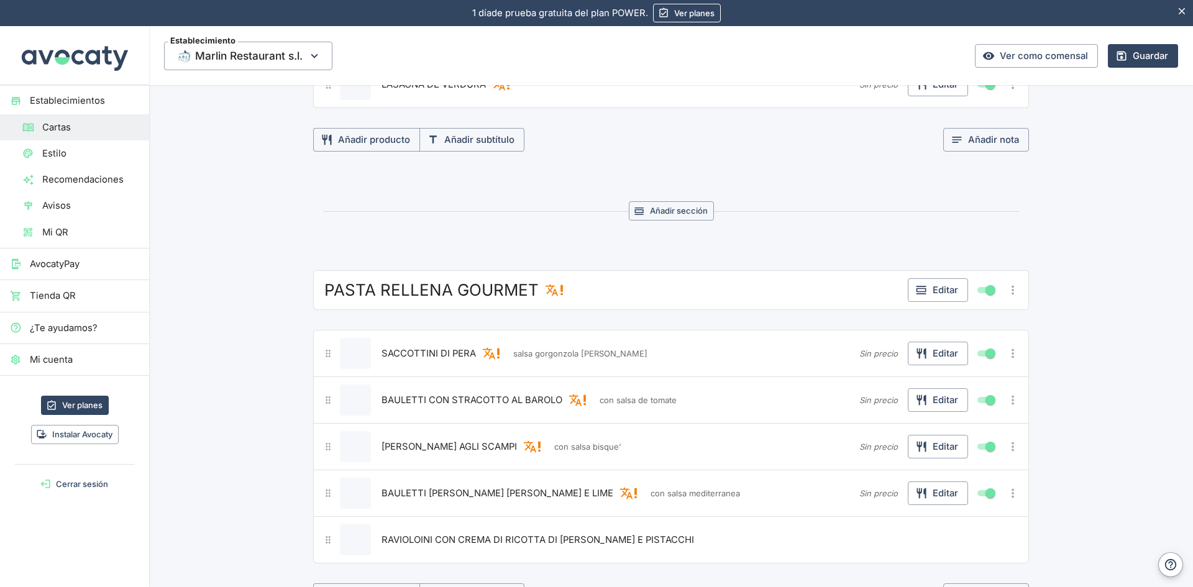
scroll to position [2548, 0]
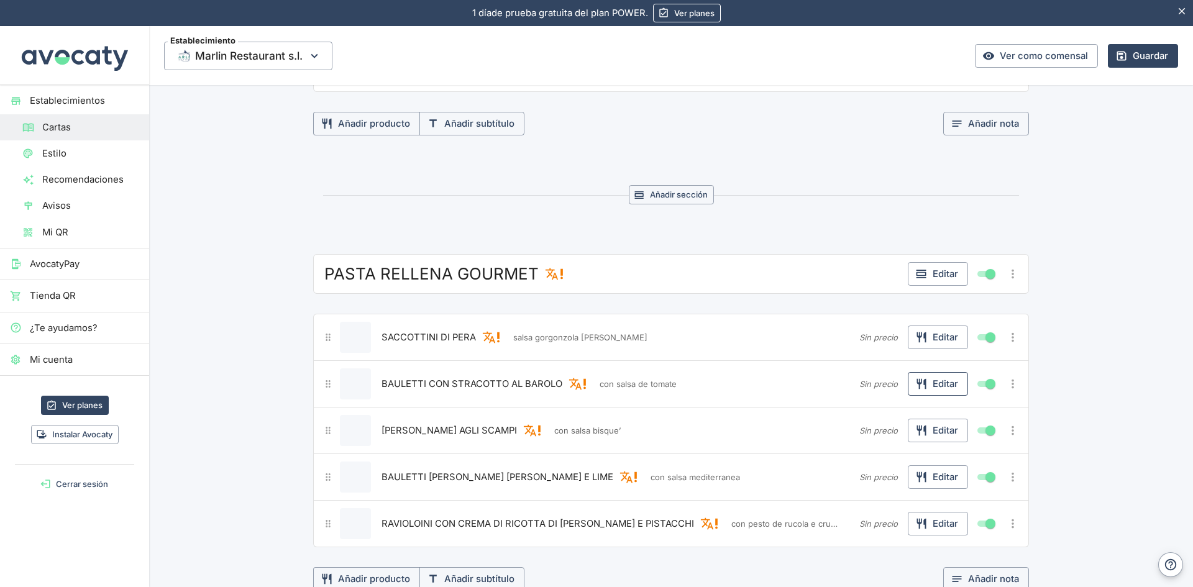
click at [921, 385] on icon "button" at bounding box center [921, 384] width 12 height 12
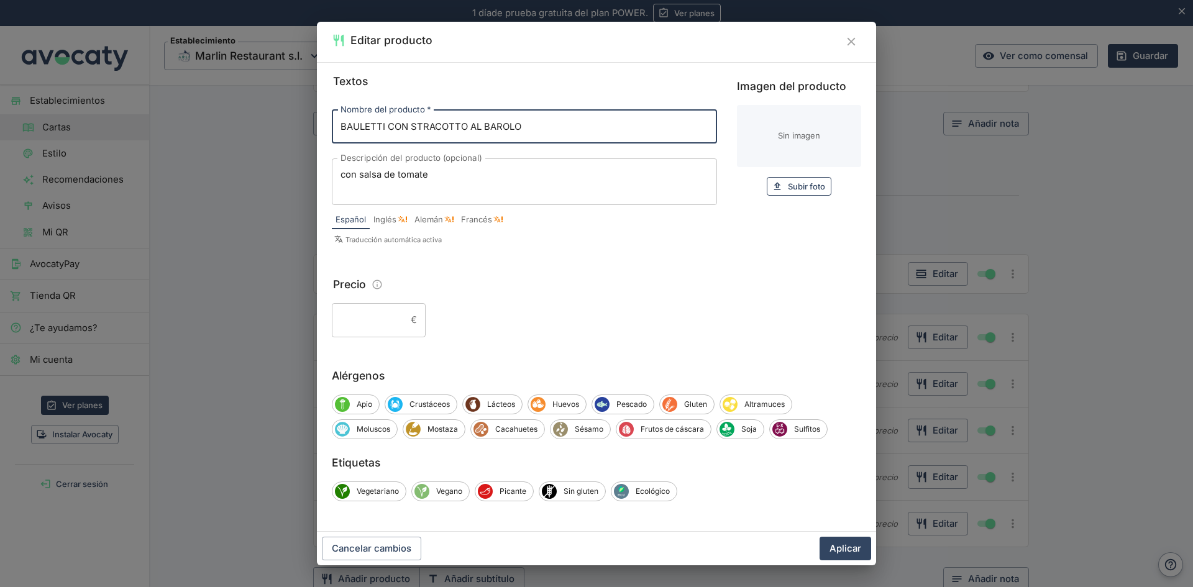
click at [799, 186] on span "Subir foto" at bounding box center [806, 187] width 37 height 14
type input "C:\fakepath\WhatsApp Image 2025-09-Bauletti stracotto en salsa de tomate.jpeg"
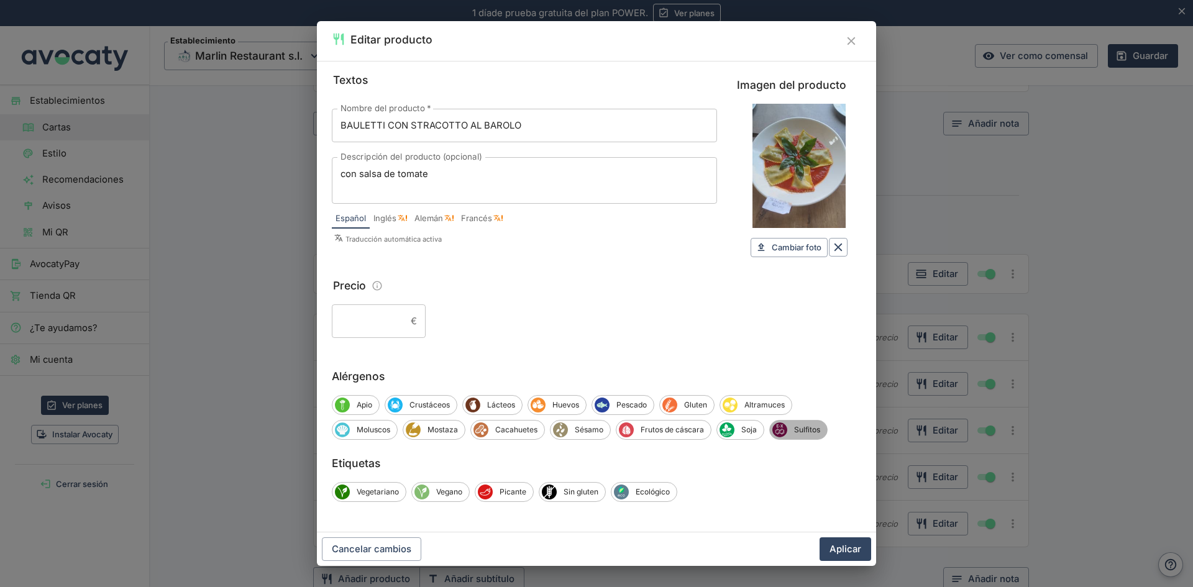
click at [806, 431] on span "Sulfitos" at bounding box center [807, 429] width 40 height 11
click at [838, 546] on button "Aplicar" at bounding box center [846, 549] width 52 height 24
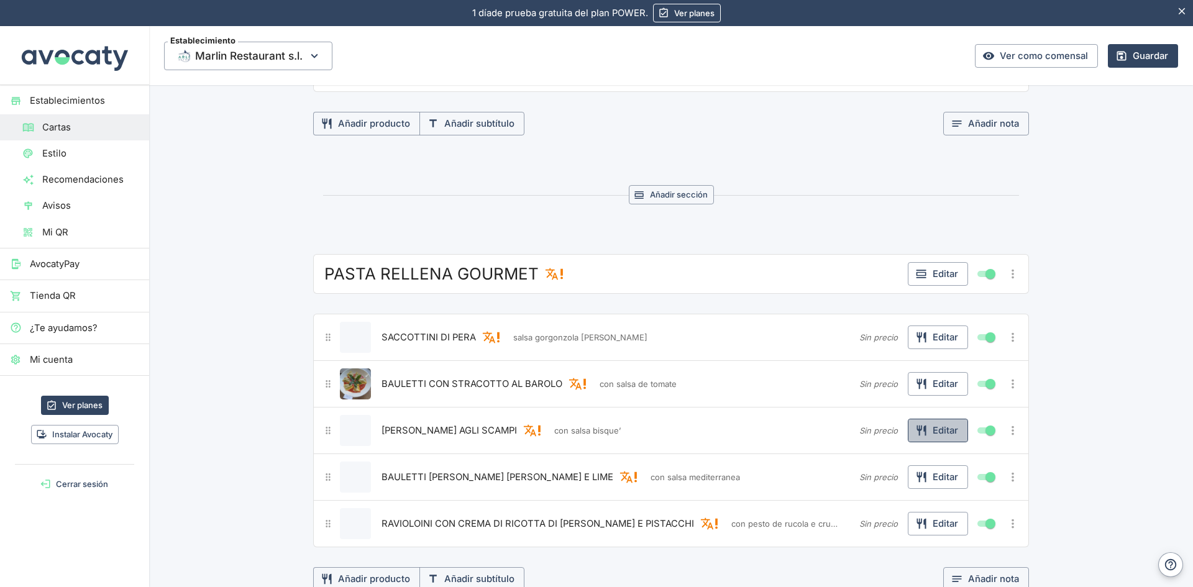
click at [946, 432] on button "Editar" at bounding box center [938, 431] width 60 height 24
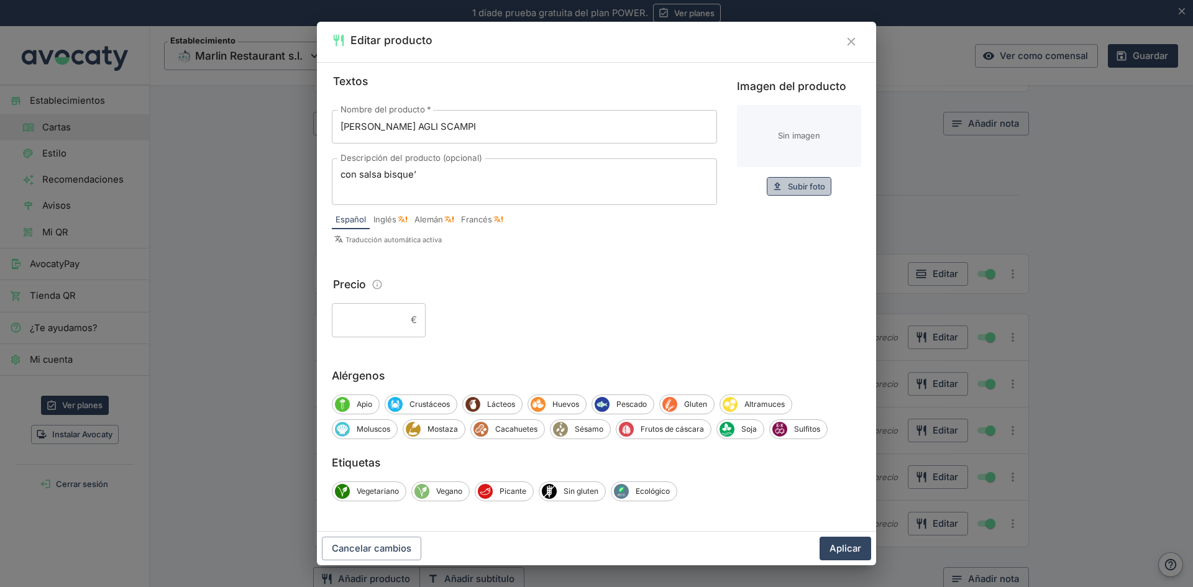
click at [812, 186] on span "Subir foto" at bounding box center [806, 187] width 37 height 14
type input "C:\fakepath\WhatsApp Image 2025-09-[PERSON_NAME] en su bisque.jpeg"
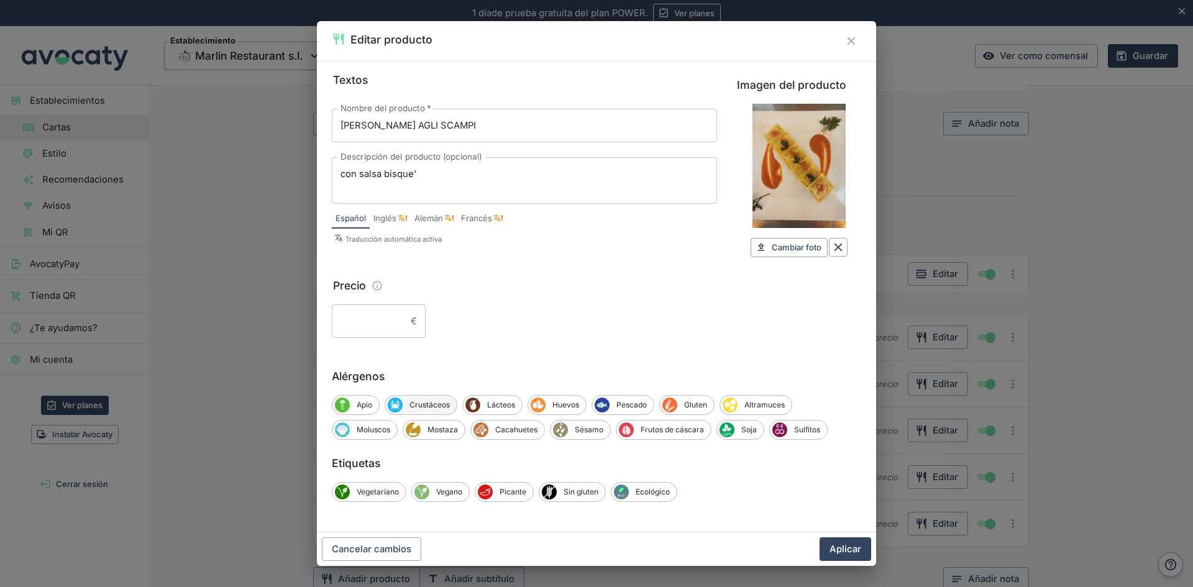
click at [442, 404] on span "Crustáceos" at bounding box center [430, 405] width 54 height 11
click at [836, 546] on button "Aplicar" at bounding box center [846, 549] width 52 height 24
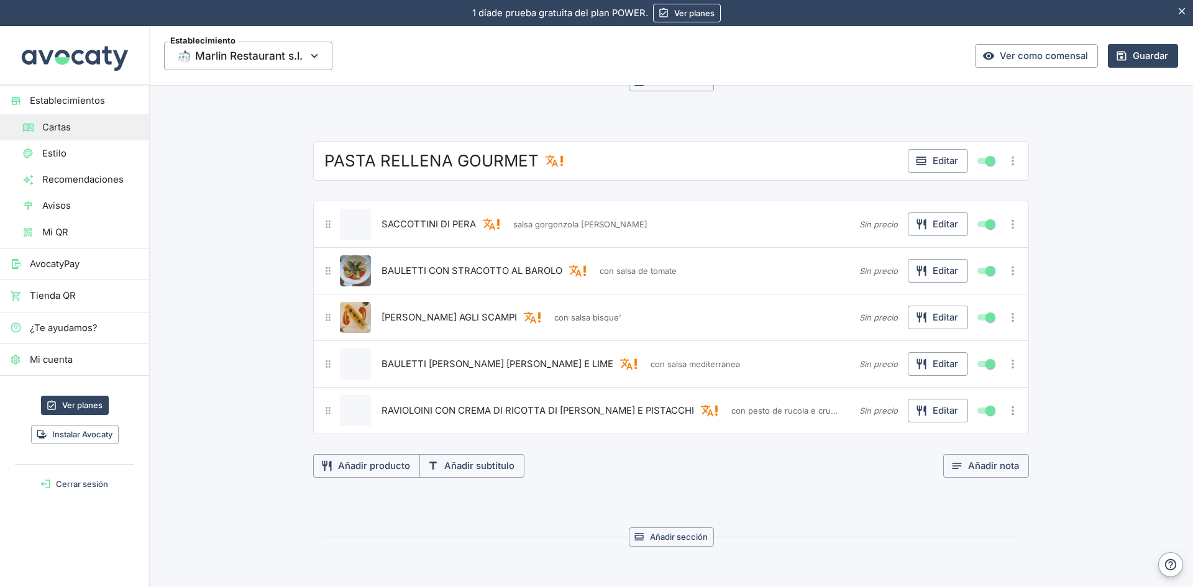
scroll to position [2672, 0]
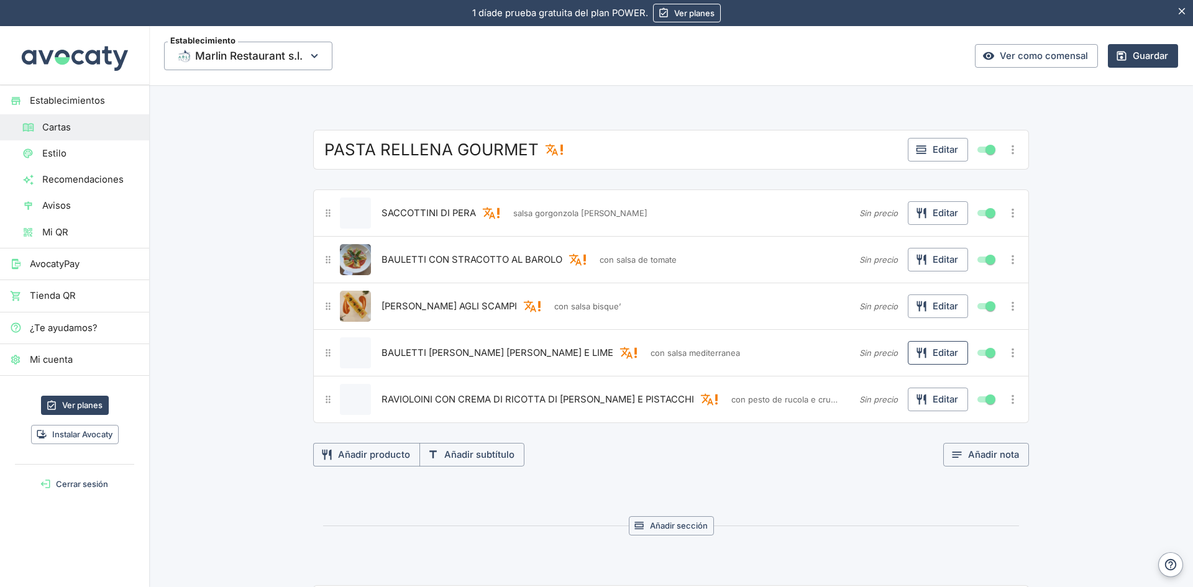
click at [938, 354] on button "Editar" at bounding box center [938, 353] width 60 height 24
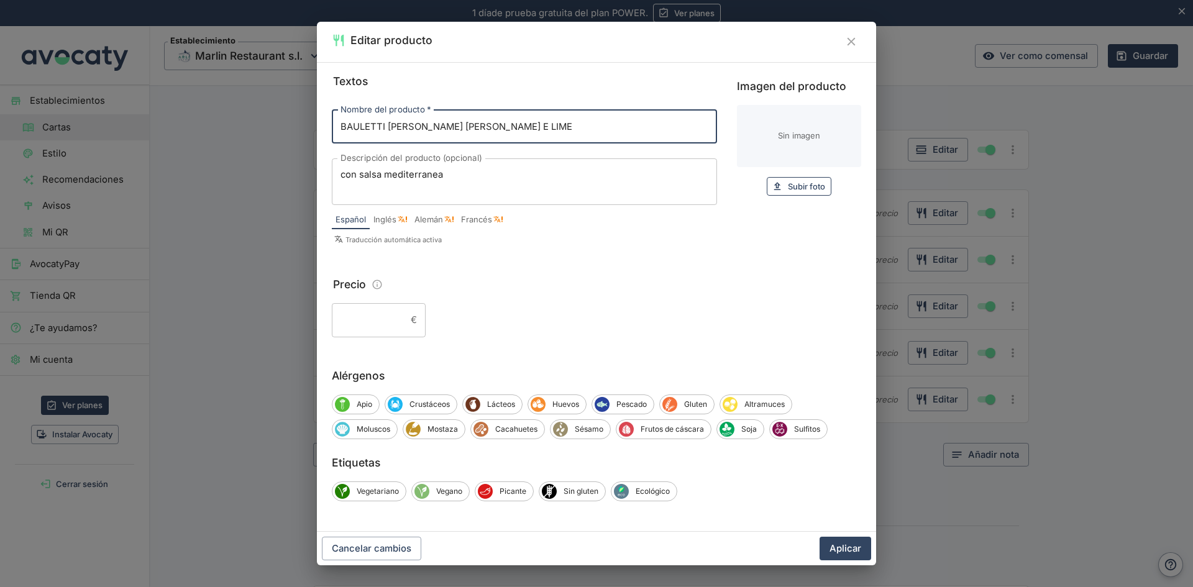
click at [800, 187] on span "Subir foto" at bounding box center [806, 187] width 37 height 14
type input "C:\fakepath\WhatsApp Image 2025-09-Bauletti [PERSON_NAME] [PERSON_NAME].jpeg"
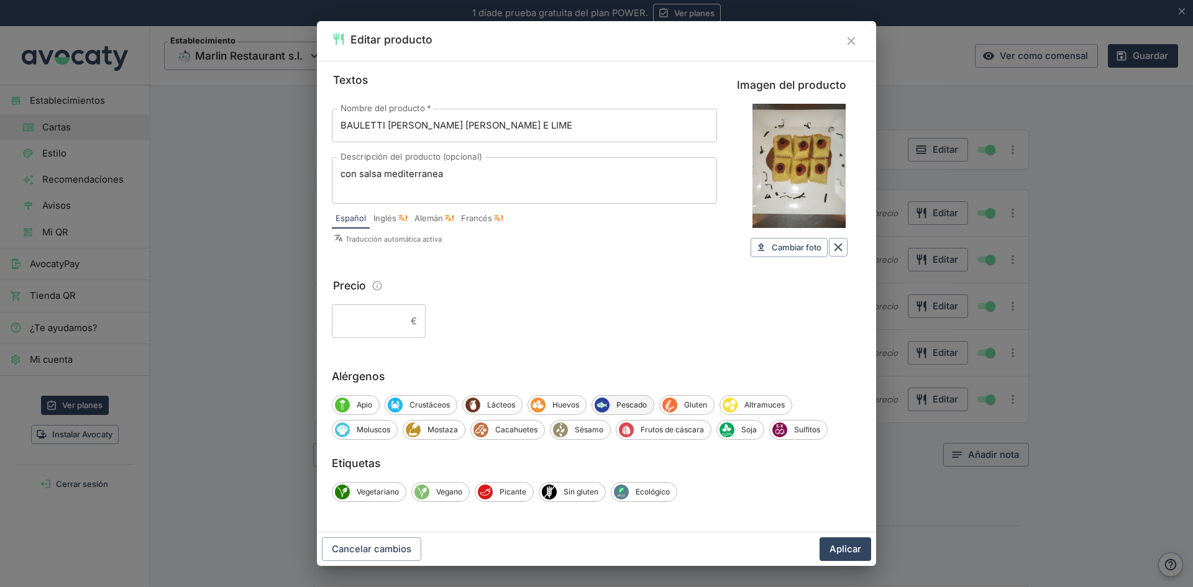
click at [622, 405] on span "Pescado" at bounding box center [632, 405] width 44 height 11
click at [685, 408] on span "Gluten" at bounding box center [697, 405] width 37 height 11
click at [815, 428] on span "Sulfitos" at bounding box center [807, 429] width 40 height 11
click at [841, 547] on button "Aplicar" at bounding box center [846, 549] width 52 height 24
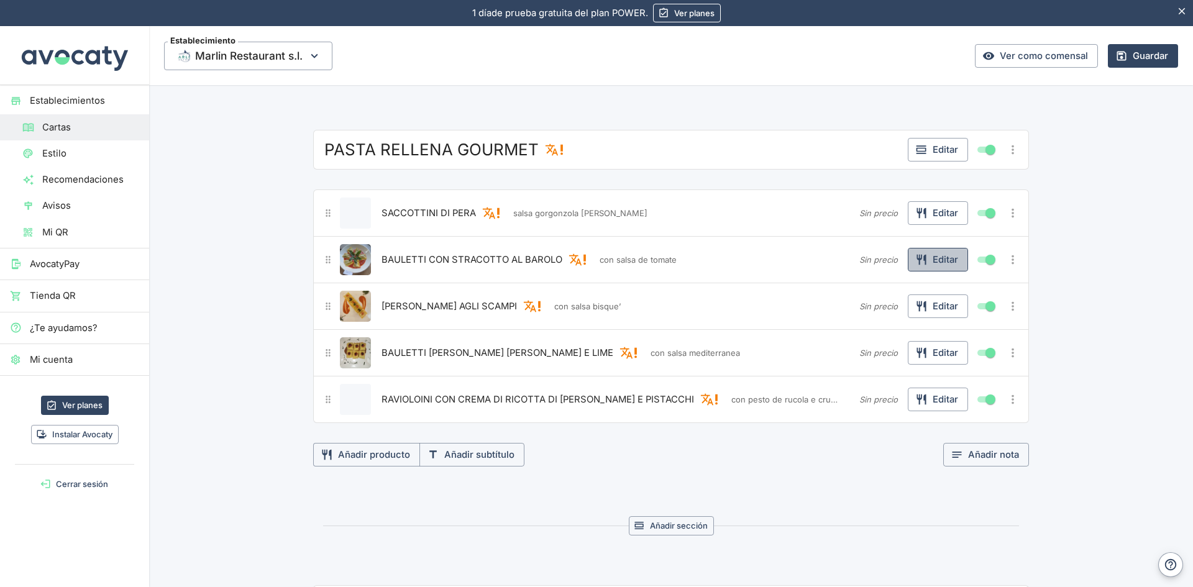
click at [944, 255] on button "Editar" at bounding box center [938, 260] width 60 height 24
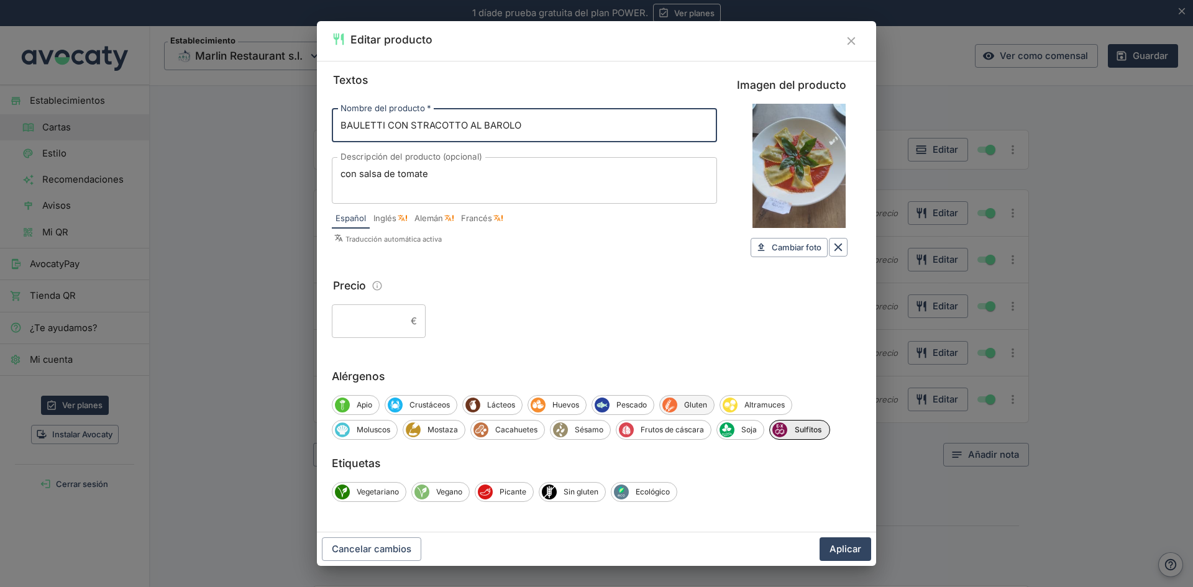
click at [685, 402] on span "Gluten" at bounding box center [695, 405] width 37 height 11
click at [844, 547] on button "Aplicar" at bounding box center [846, 549] width 52 height 24
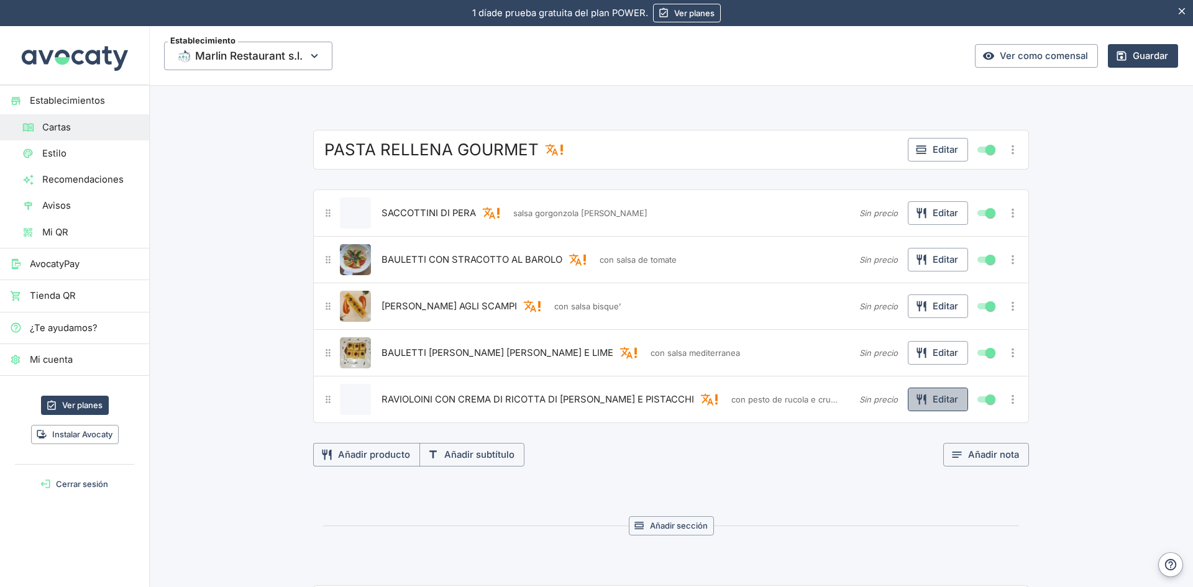
click at [942, 400] on button "Editar" at bounding box center [938, 400] width 60 height 24
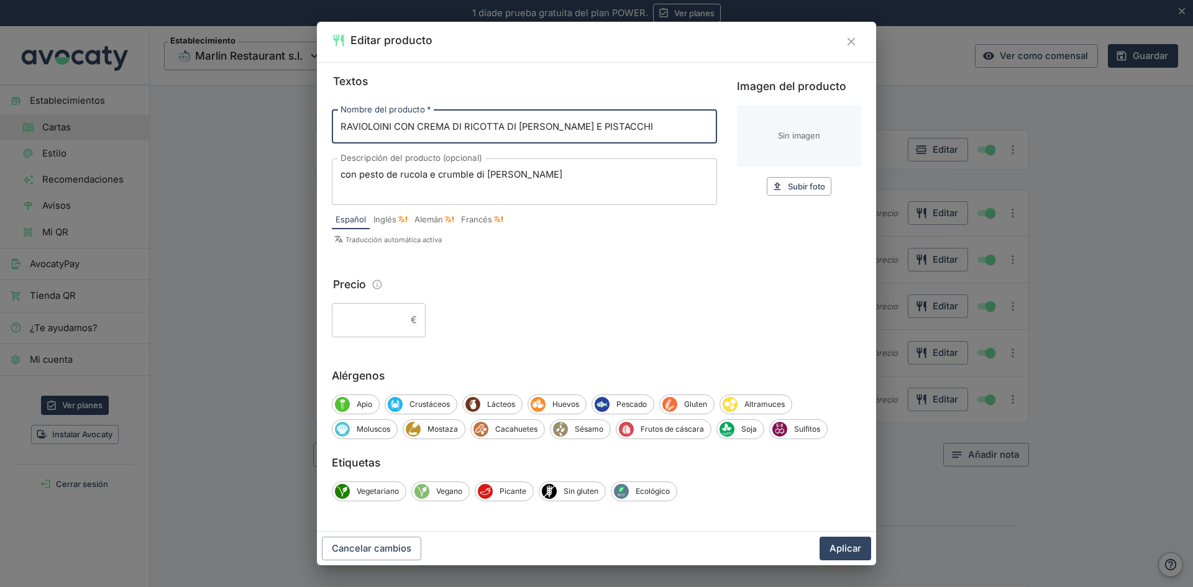
click at [384, 122] on input "RAVIOLOINI CON CREMA DI RICOTTA DI [PERSON_NAME] E PISTACCHI" at bounding box center [524, 127] width 385 height 34
type input "RAVIOLONI CON CREMA DI RICOTTA DI [PERSON_NAME] E PISTACCHI"
click at [488, 401] on span "Lácteos" at bounding box center [501, 404] width 42 height 11
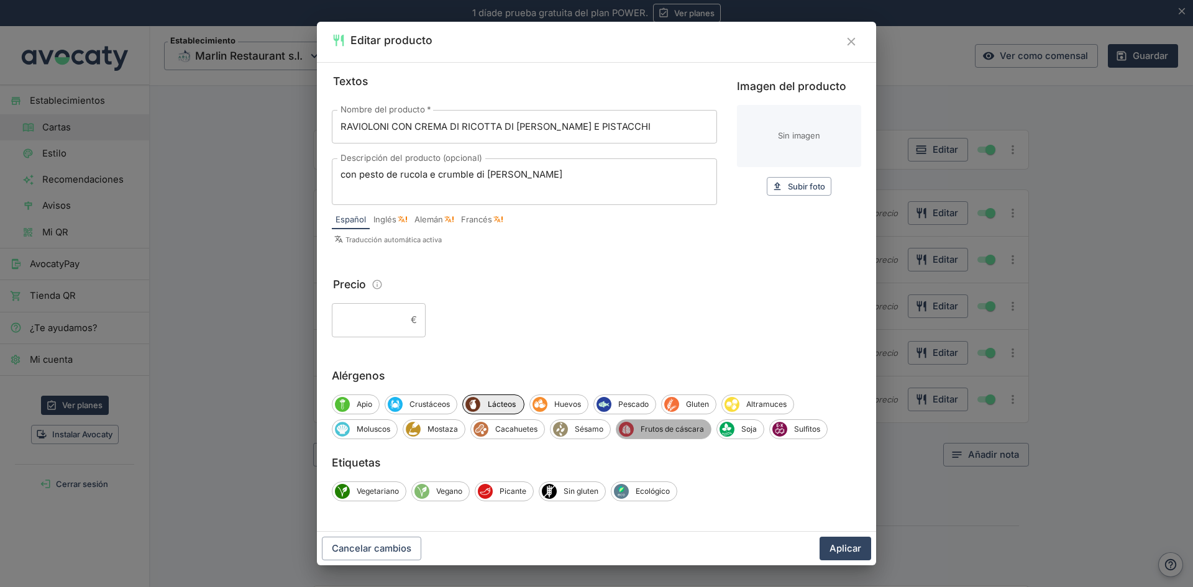
click at [653, 428] on span "Frutos de cáscara" at bounding box center [672, 429] width 77 height 11
click at [655, 430] on span "Frutos de cáscara" at bounding box center [674, 429] width 80 height 11
click at [778, 403] on span "Altramuces" at bounding box center [766, 404] width 54 height 11
click at [691, 403] on span "Gluten" at bounding box center [697, 404] width 37 height 11
click at [846, 543] on button "Aplicar" at bounding box center [846, 549] width 52 height 24
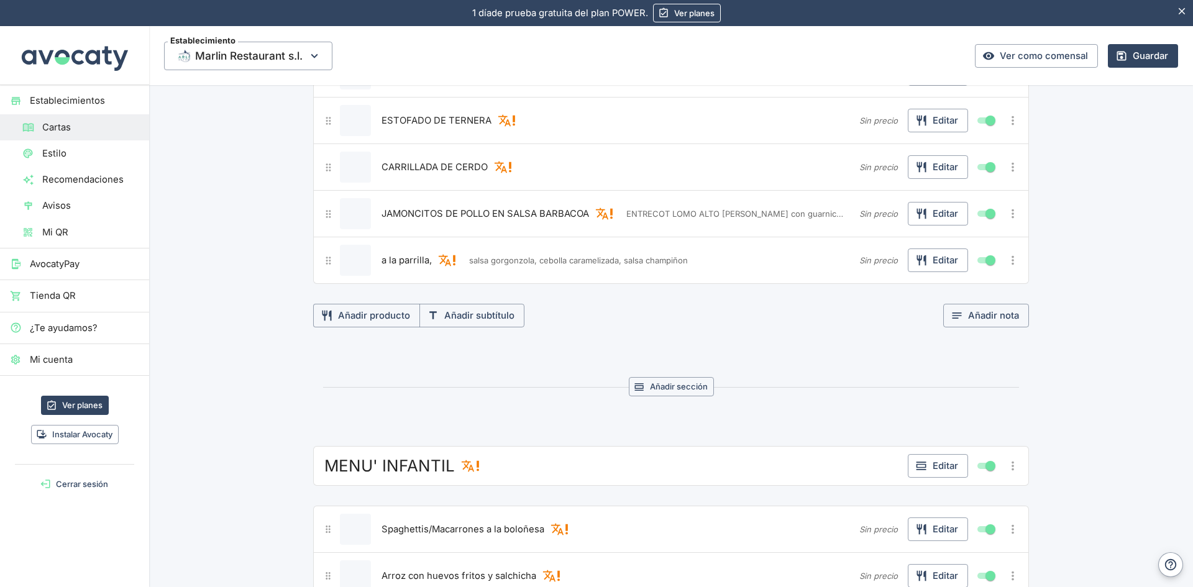
scroll to position [4163, 0]
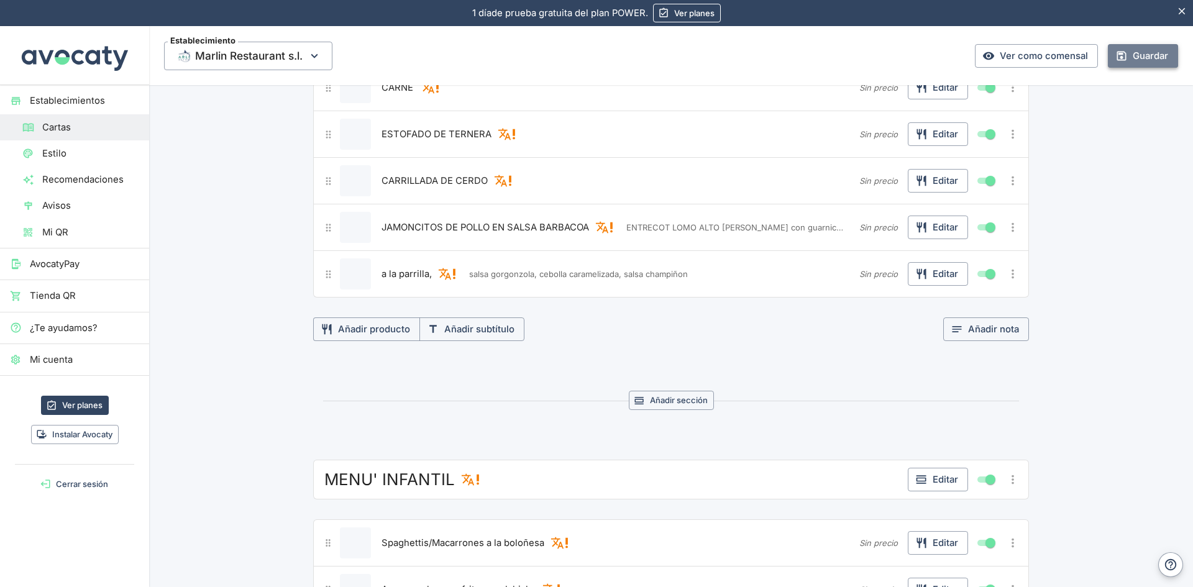
click at [1133, 55] on button "Guardar" at bounding box center [1143, 56] width 70 height 24
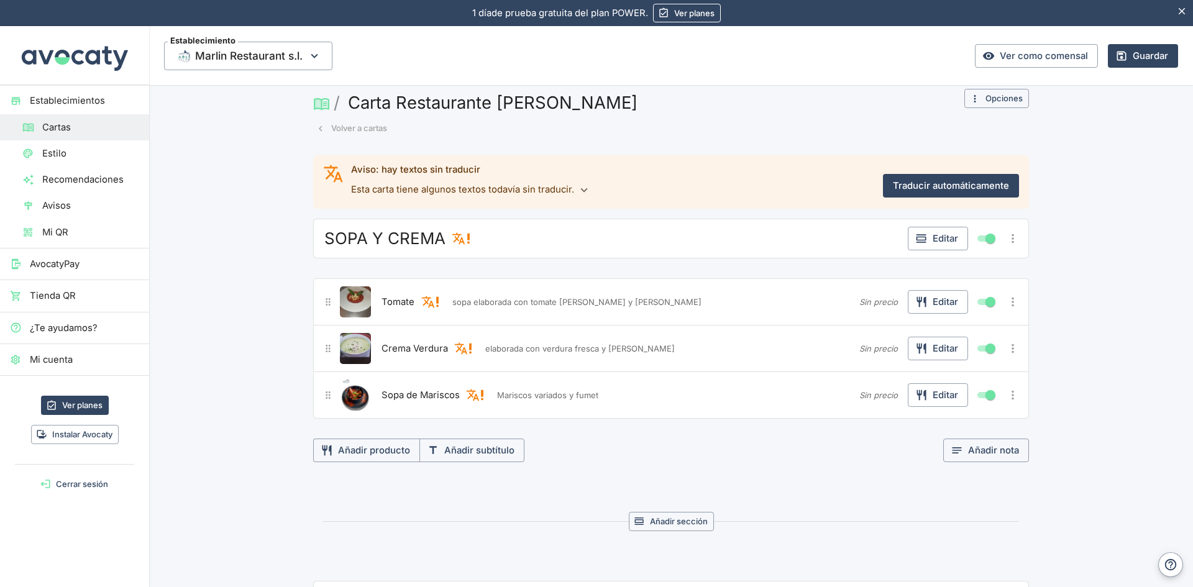
scroll to position [0, 0]
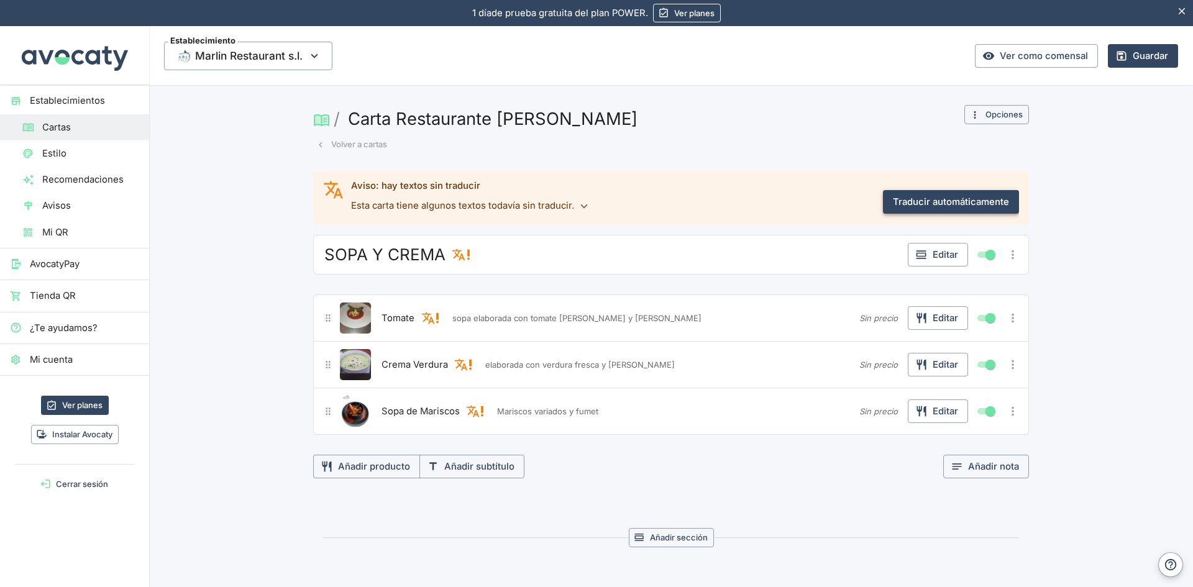
click at [936, 200] on button "Traducir automáticamente" at bounding box center [951, 202] width 136 height 24
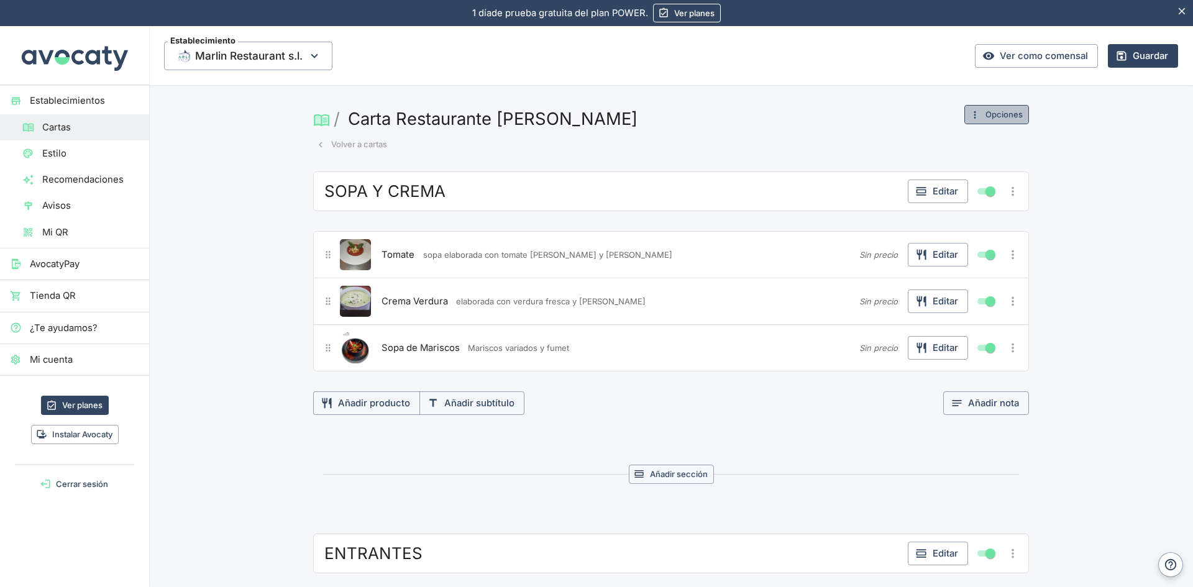
click at [997, 112] on button "Opciones" at bounding box center [996, 114] width 65 height 19
click at [997, 112] on div at bounding box center [596, 293] width 1193 height 587
click at [370, 144] on button "Volver a cartas" at bounding box center [351, 144] width 77 height 19
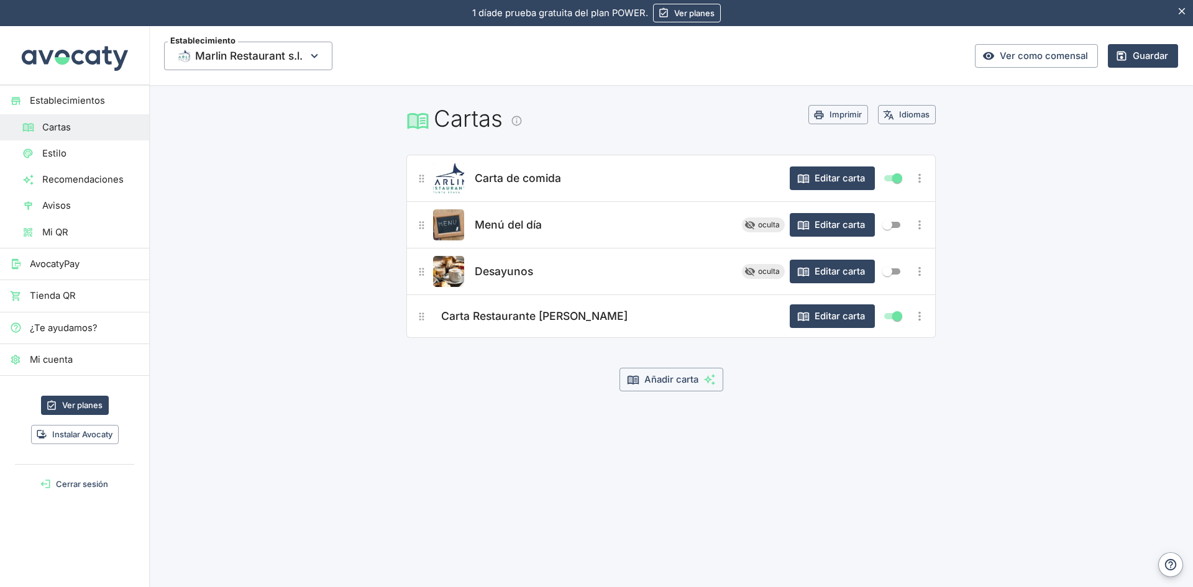
click at [923, 316] on icon "Más opciones" at bounding box center [920, 316] width 14 height 14
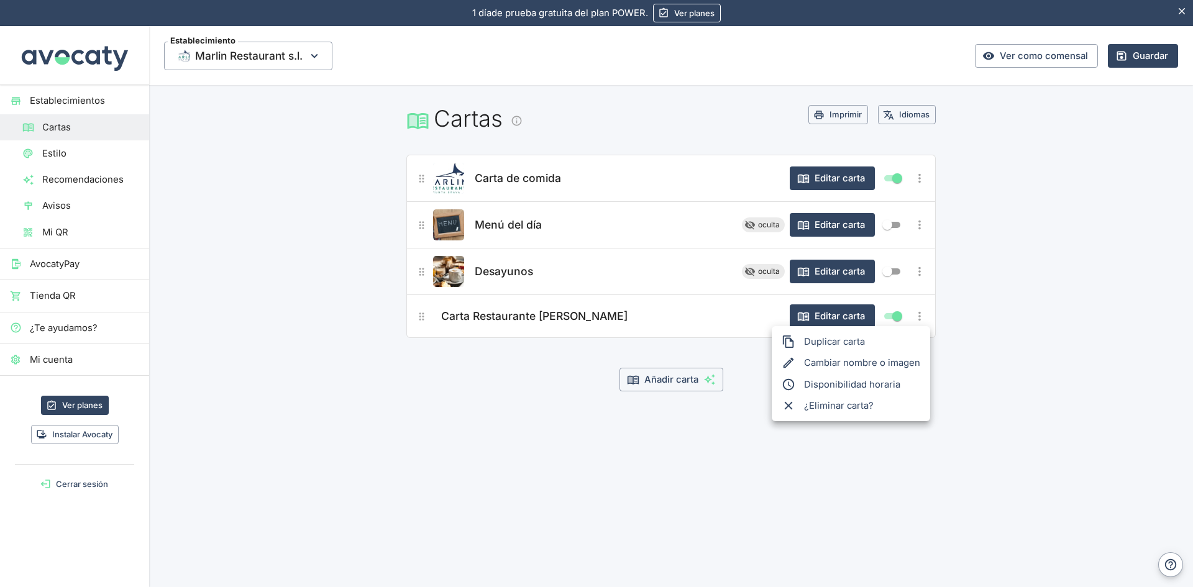
click at [923, 316] on div at bounding box center [596, 293] width 1193 height 587
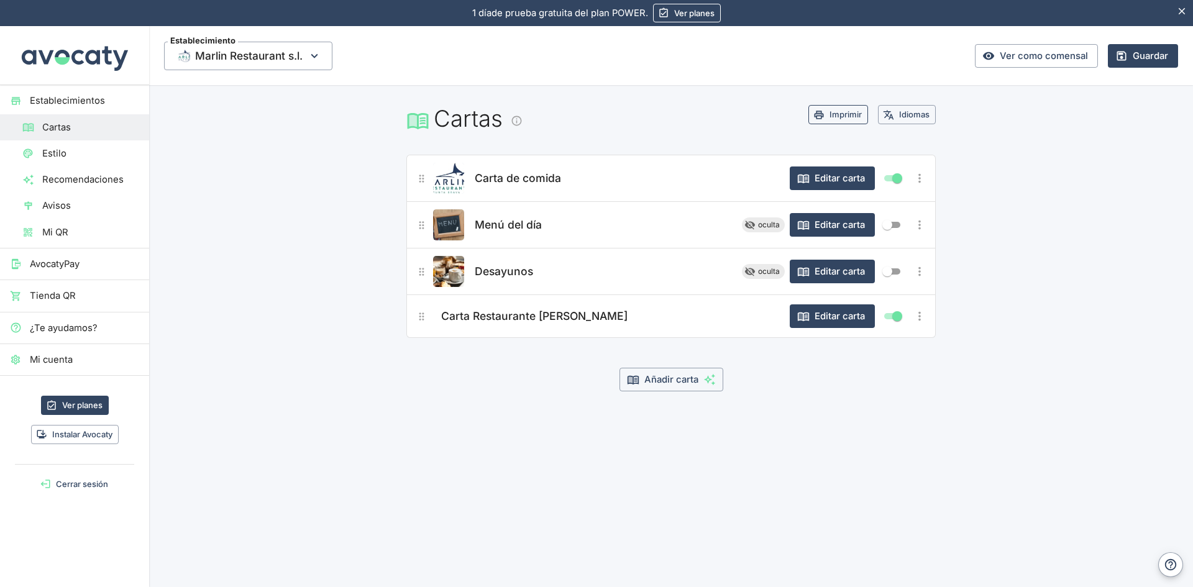
click at [848, 114] on button "Imprimir" at bounding box center [838, 114] width 60 height 19
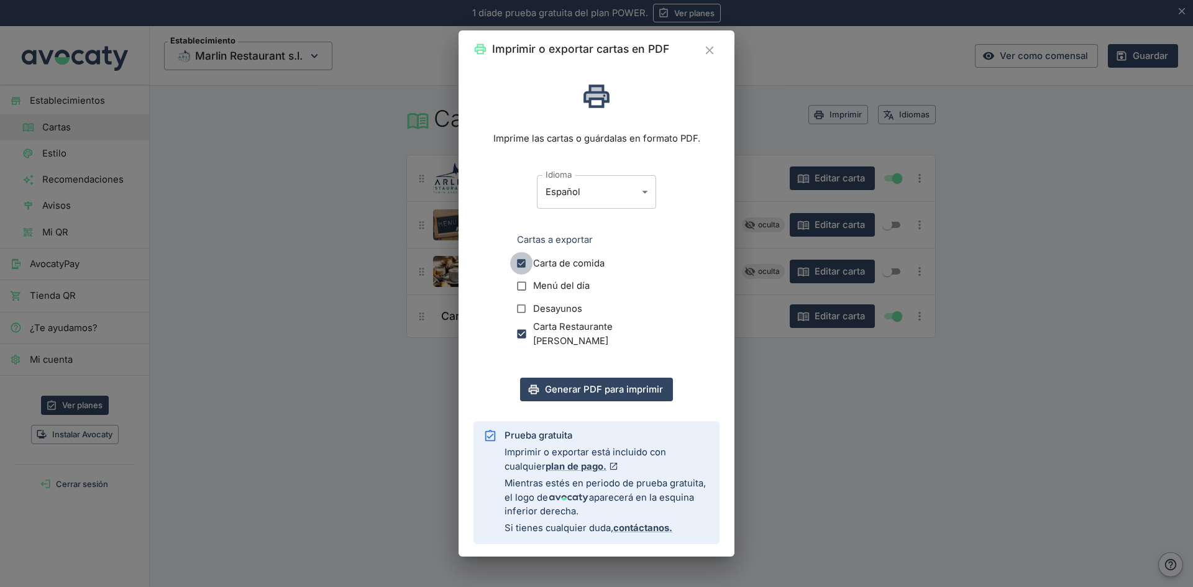
click at [520, 262] on input "Carta de comida" at bounding box center [521, 263] width 23 height 23
checkbox input "false"
click at [616, 390] on button "Generar PDF para imprimir" at bounding box center [596, 390] width 153 height 24
click at [710, 52] on icon "Cerrar" at bounding box center [709, 51] width 8 height 8
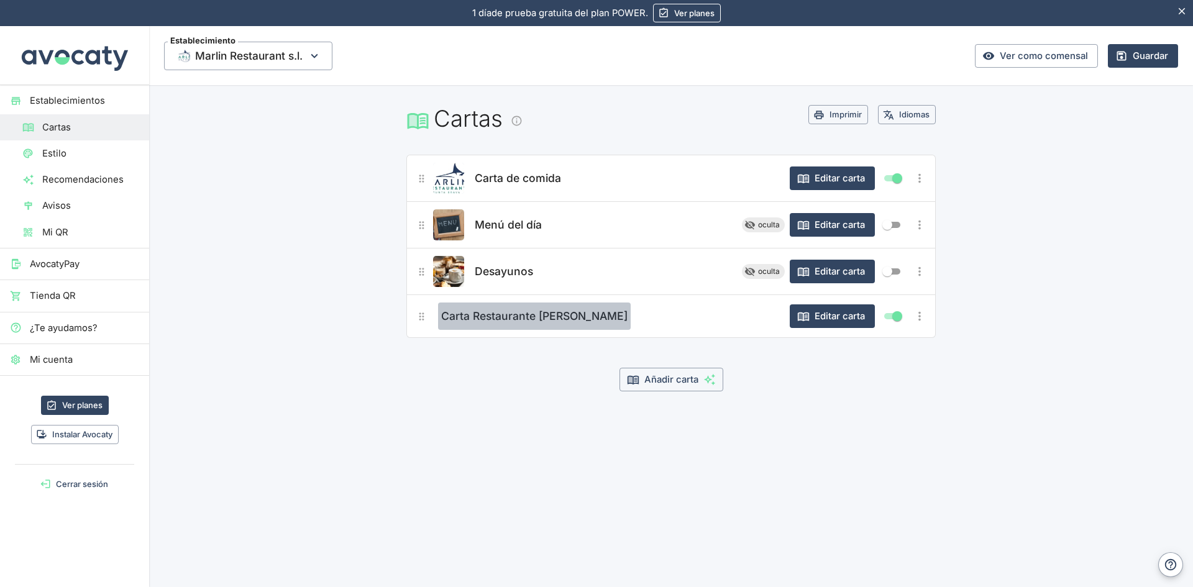
click at [587, 317] on span "Carta Restaurante [PERSON_NAME]" at bounding box center [534, 316] width 186 height 17
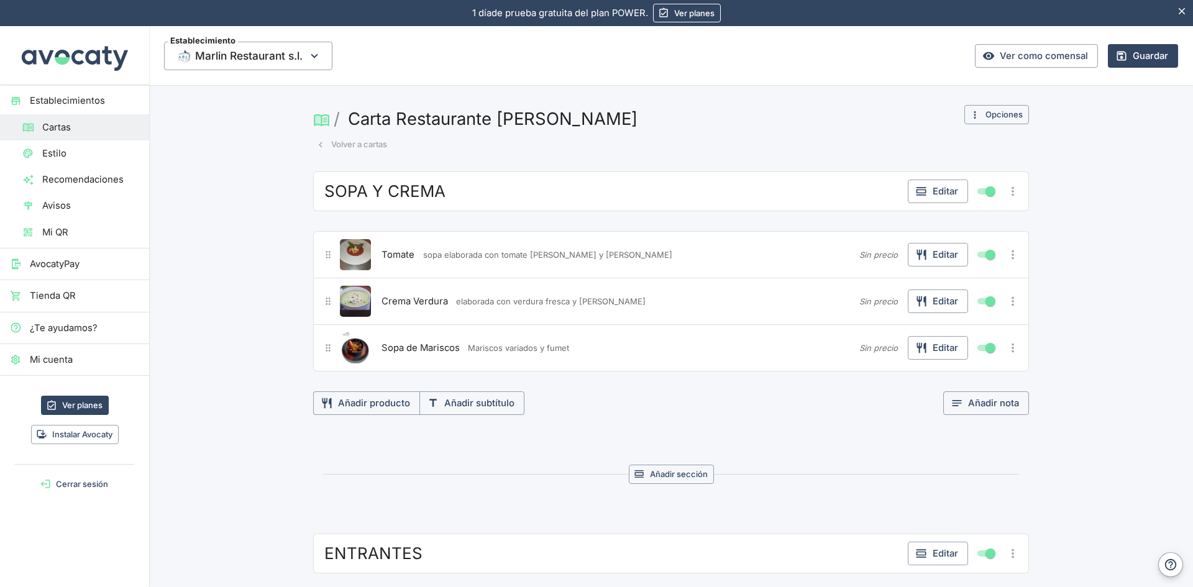
click at [570, 347] on div "Sopa de Mariscos Mariscos variados y fumet" at bounding box center [616, 347] width 476 height 31
click at [956, 346] on button "Editar" at bounding box center [938, 348] width 60 height 24
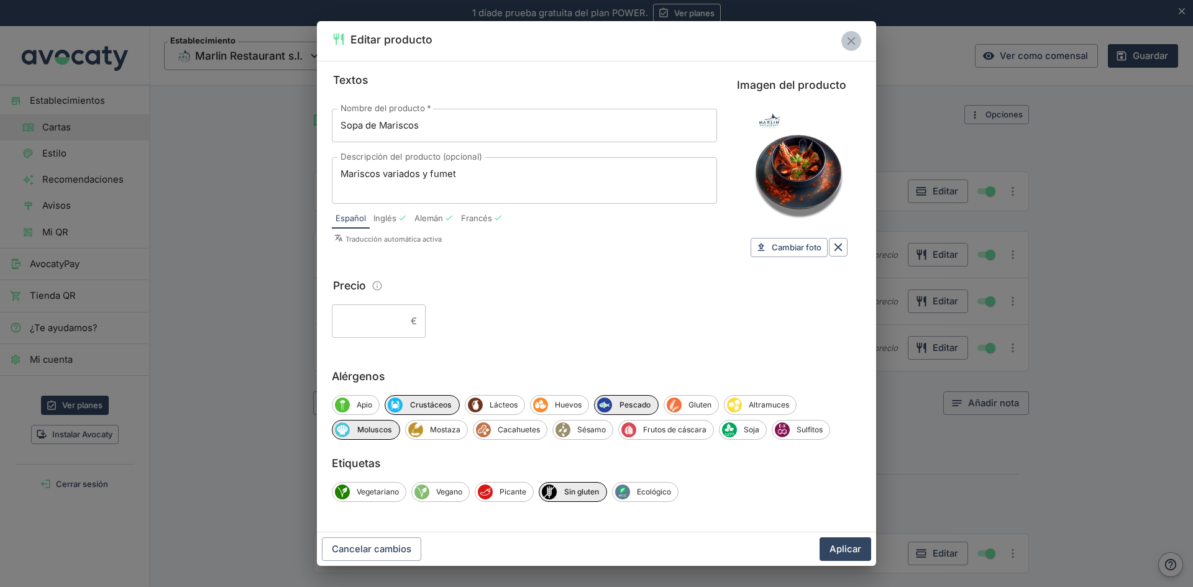
click at [851, 36] on icon "Cerrar" at bounding box center [851, 41] width 14 height 14
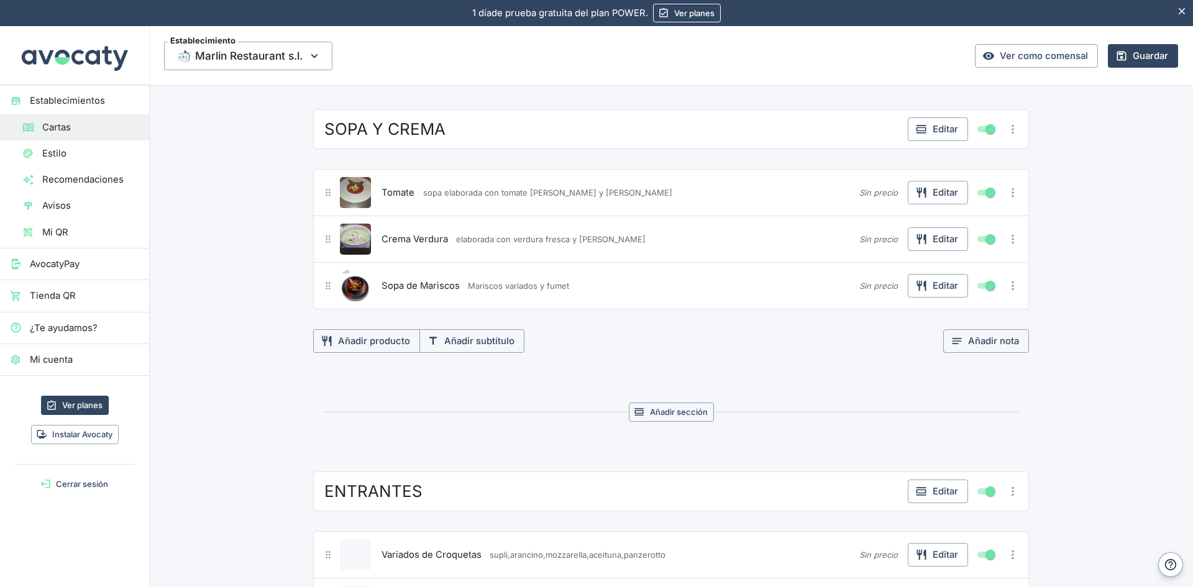
scroll to position [186, 0]
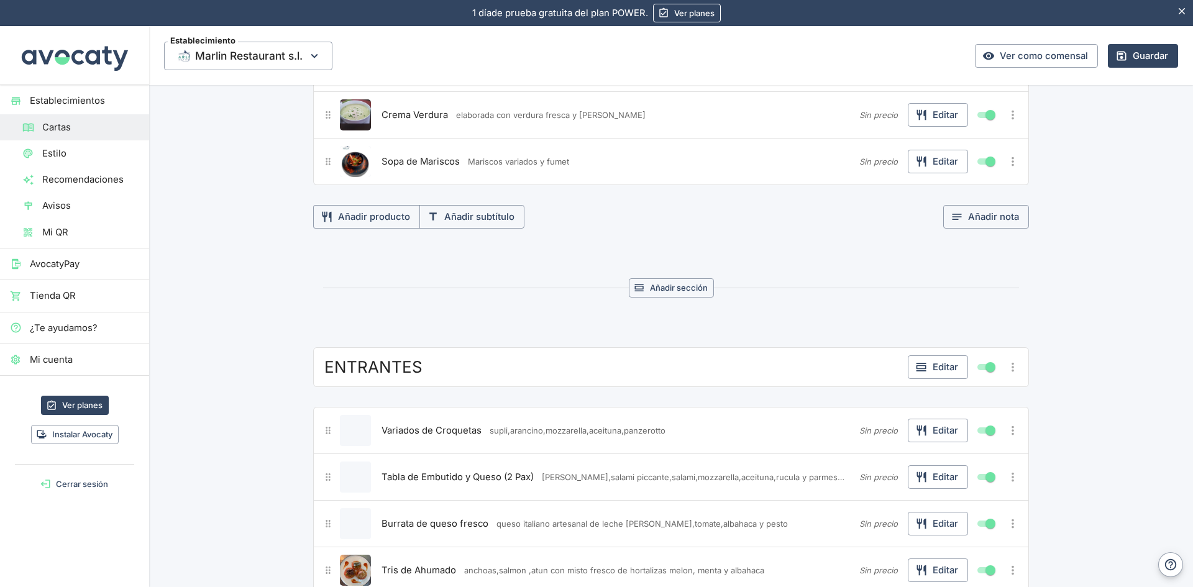
click at [944, 432] on button "Editar" at bounding box center [938, 431] width 60 height 24
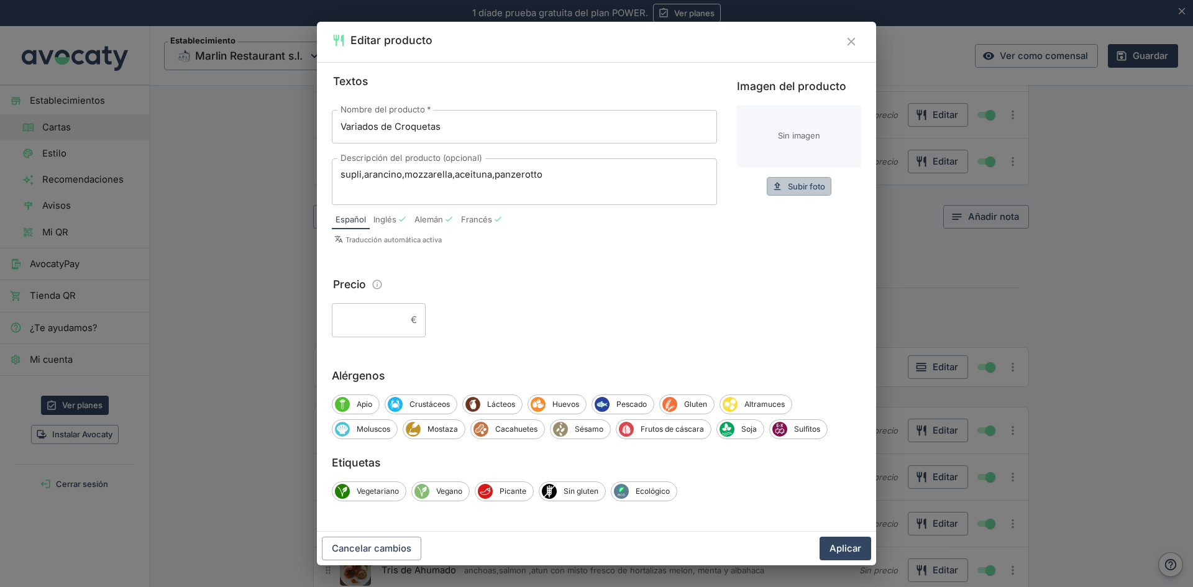
click at [816, 189] on span "Subir foto" at bounding box center [806, 187] width 37 height 14
type input "C:\fakepath\WhatsApp Image 2025-Croqueta Variadas.jpeg"
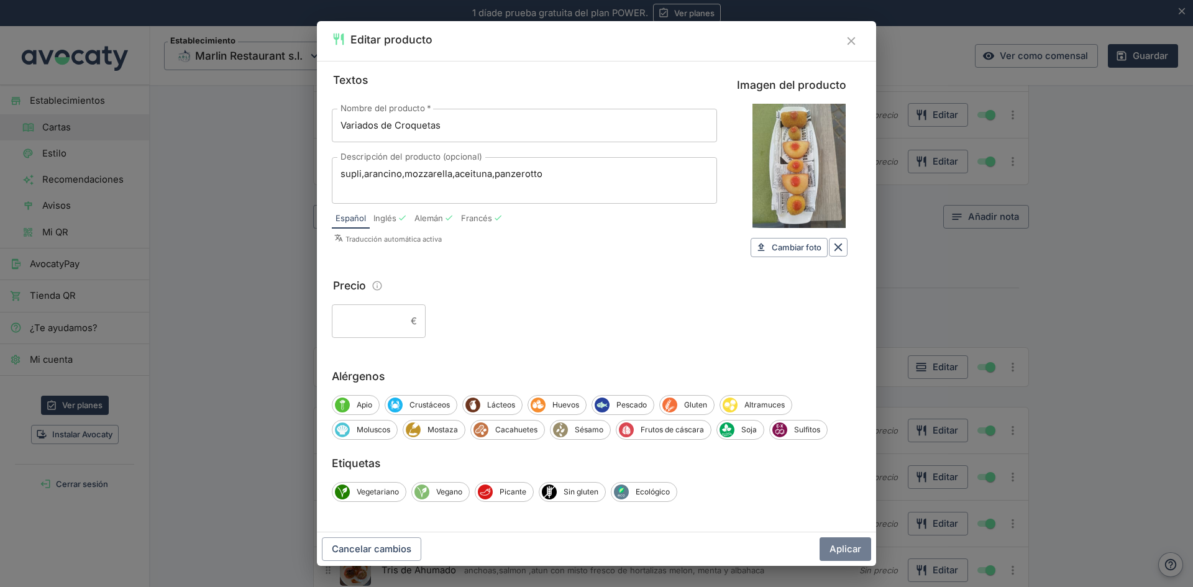
click at [855, 552] on button "Aplicar" at bounding box center [846, 549] width 52 height 24
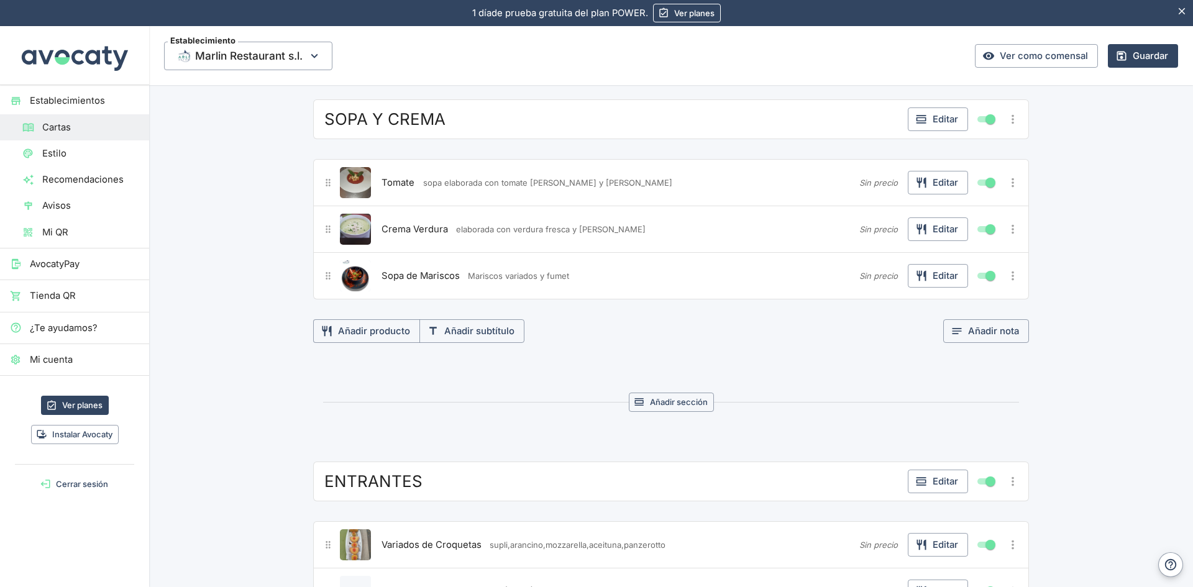
scroll to position [0, 0]
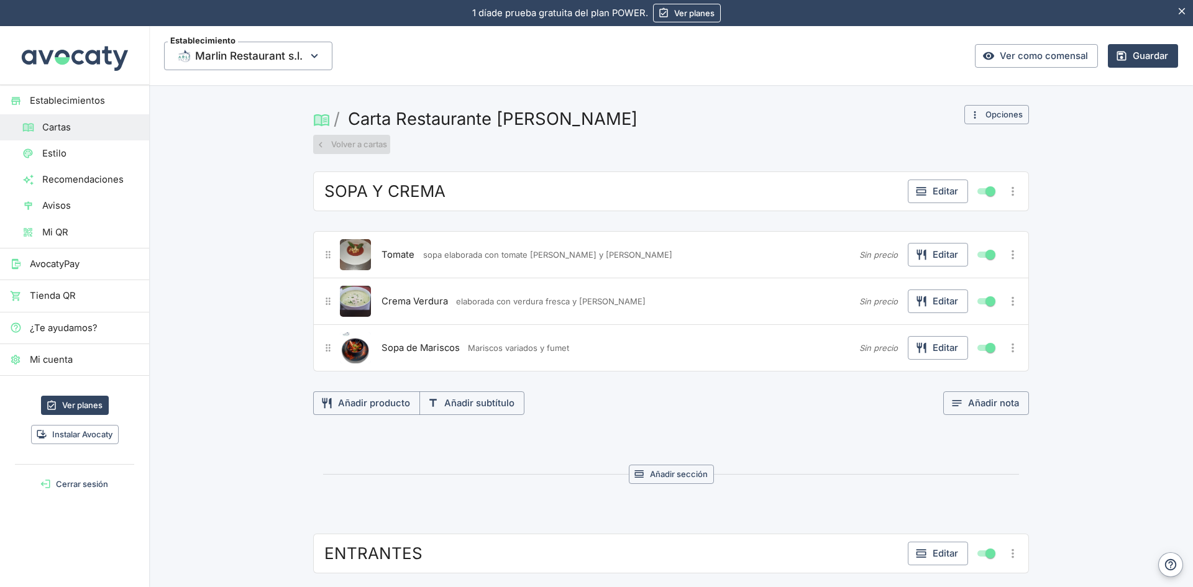
click at [359, 143] on button "Volver a cartas" at bounding box center [351, 144] width 77 height 19
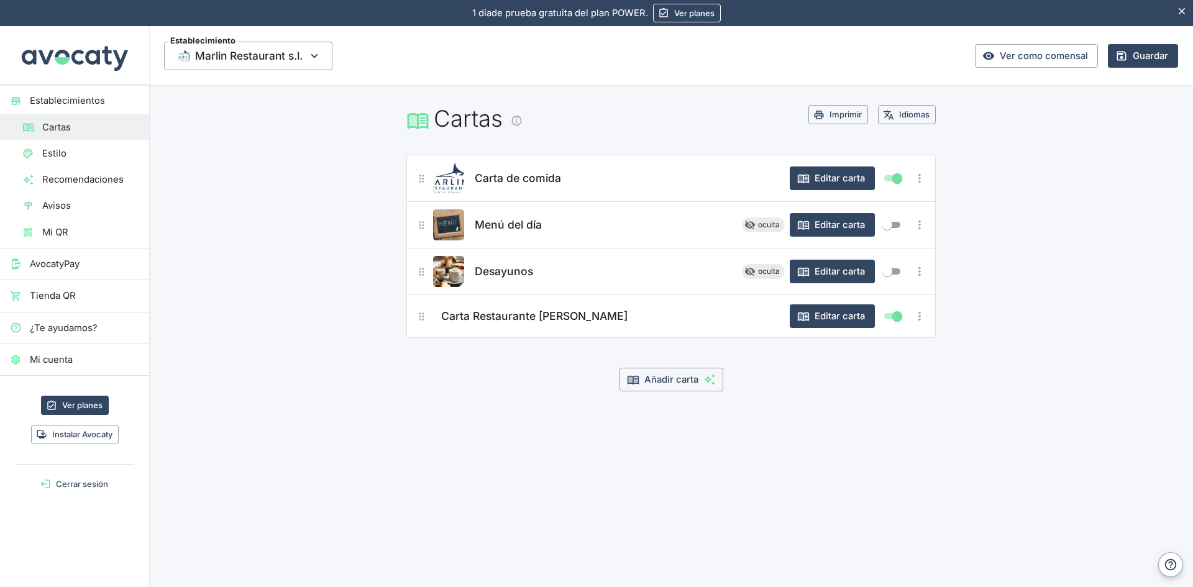
click at [839, 113] on button "Imprimir" at bounding box center [838, 114] width 60 height 19
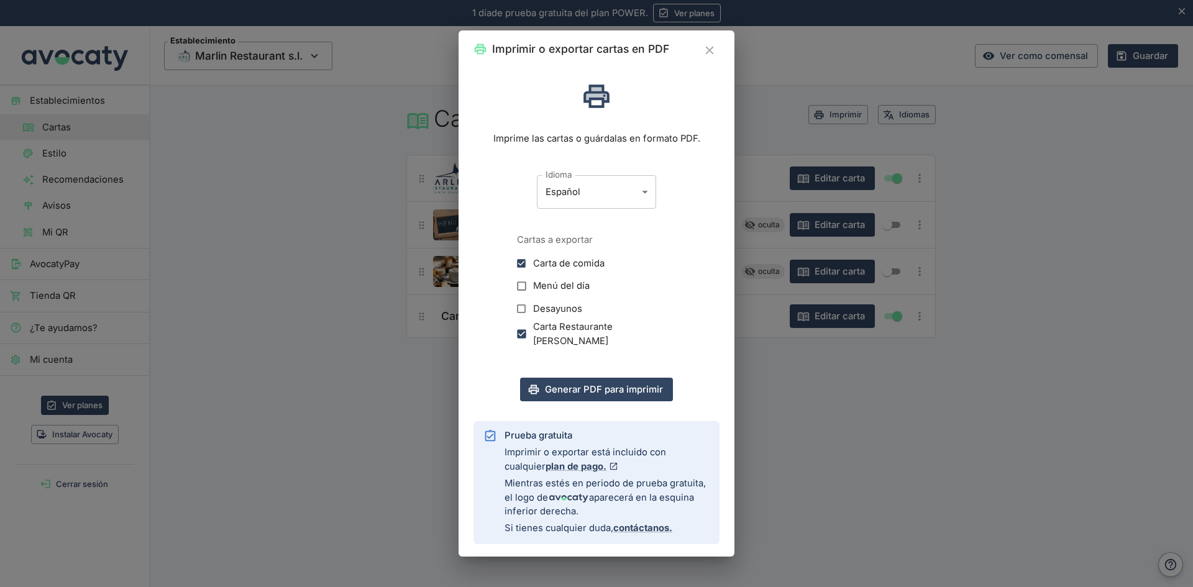
click at [519, 265] on input "Carta de comida" at bounding box center [521, 263] width 23 height 23
click at [590, 391] on button "Generar PDF para imprimir" at bounding box center [596, 390] width 153 height 24
click at [521, 263] on input "Carta de comida" at bounding box center [521, 263] width 23 height 23
checkbox input "true"
click at [524, 332] on input "Carta Restaurante [PERSON_NAME]" at bounding box center [521, 333] width 23 height 23
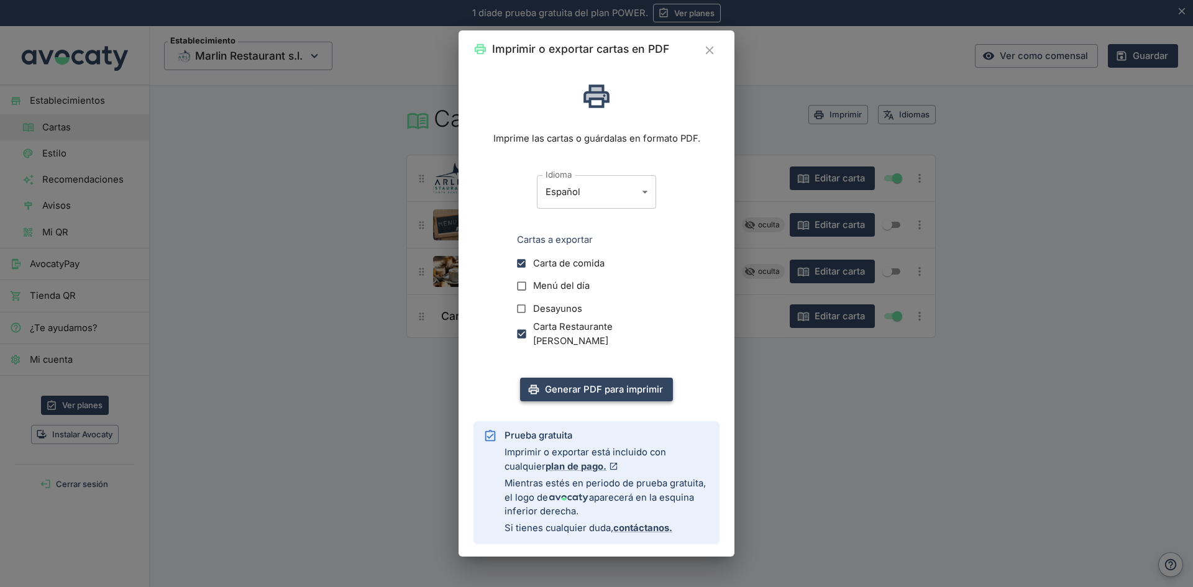
checkbox input "false"
click at [577, 386] on button "Generar PDF para imprimir" at bounding box center [596, 390] width 153 height 24
click at [711, 48] on icon "Cerrar" at bounding box center [710, 50] width 14 height 14
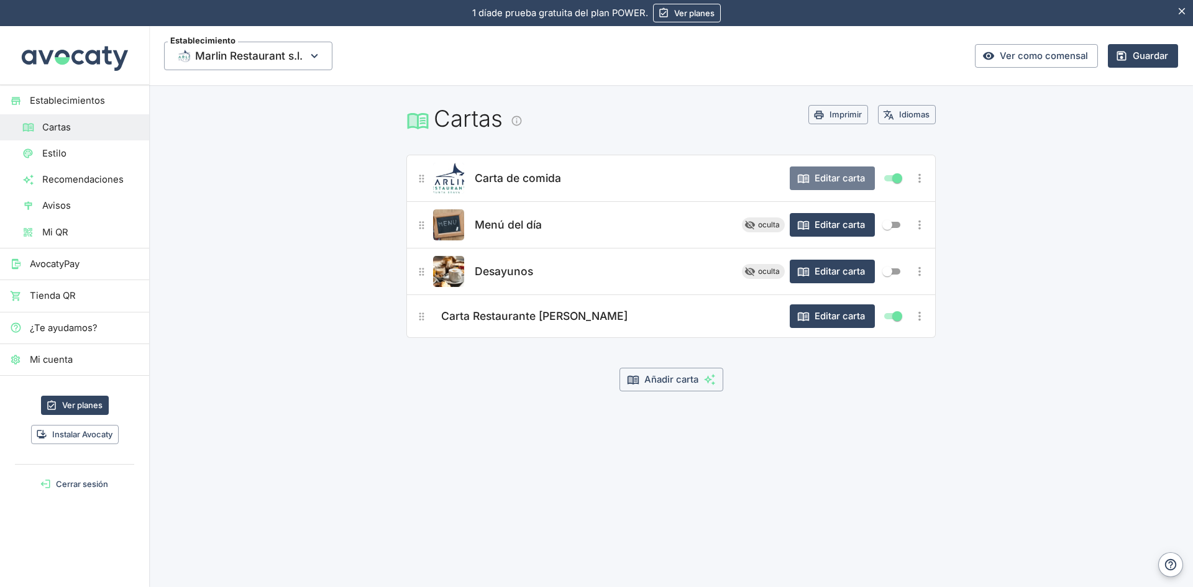
click at [853, 173] on button "Editar carta" at bounding box center [832, 179] width 85 height 24
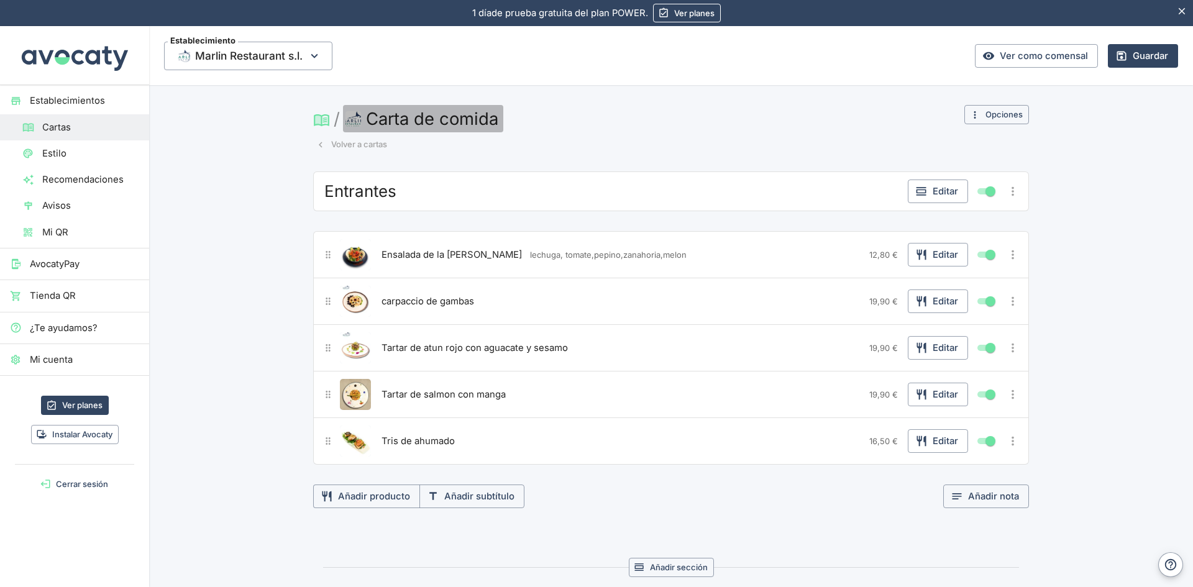
click at [410, 119] on button "Carta de comida" at bounding box center [423, 118] width 160 height 27
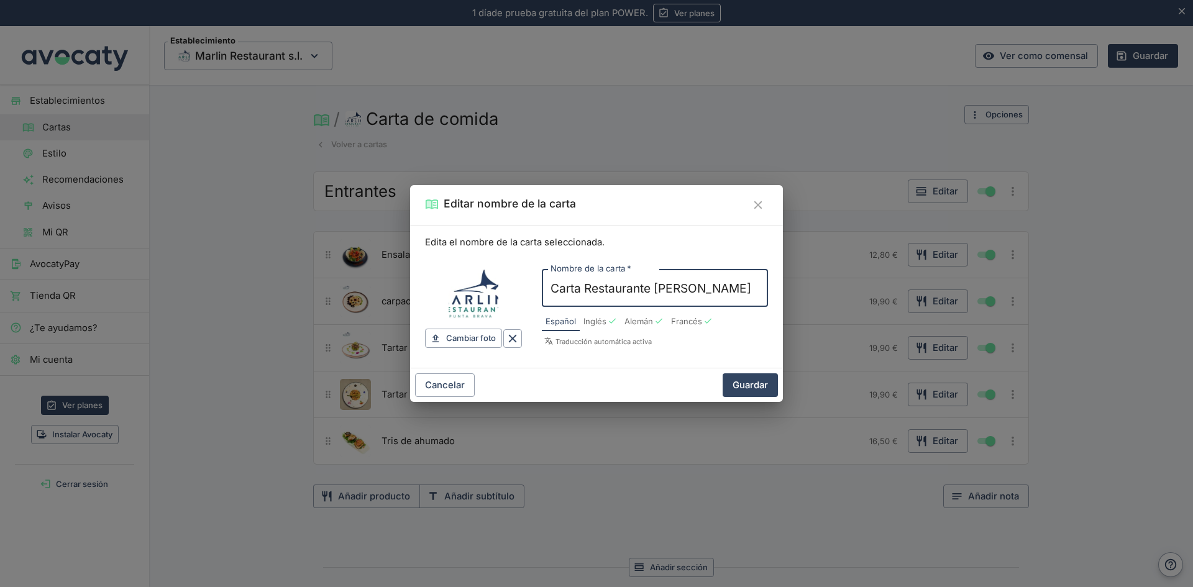
type input "Carta Restaurante [PERSON_NAME]"
click at [744, 381] on button "Guardar" at bounding box center [750, 385] width 55 height 24
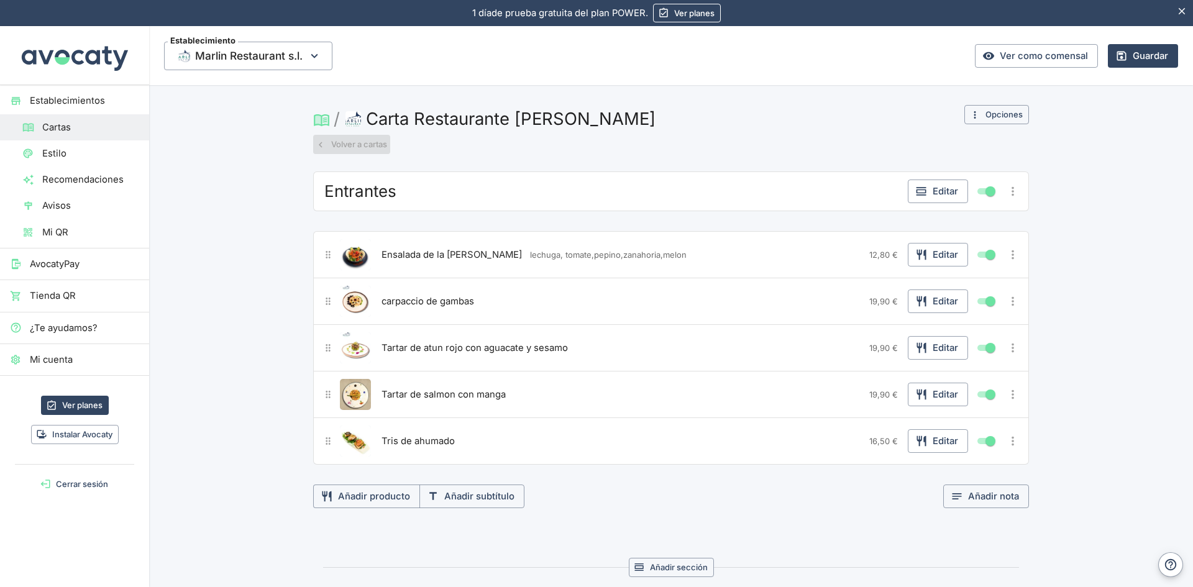
click at [375, 143] on button "Volver a cartas" at bounding box center [351, 144] width 77 height 19
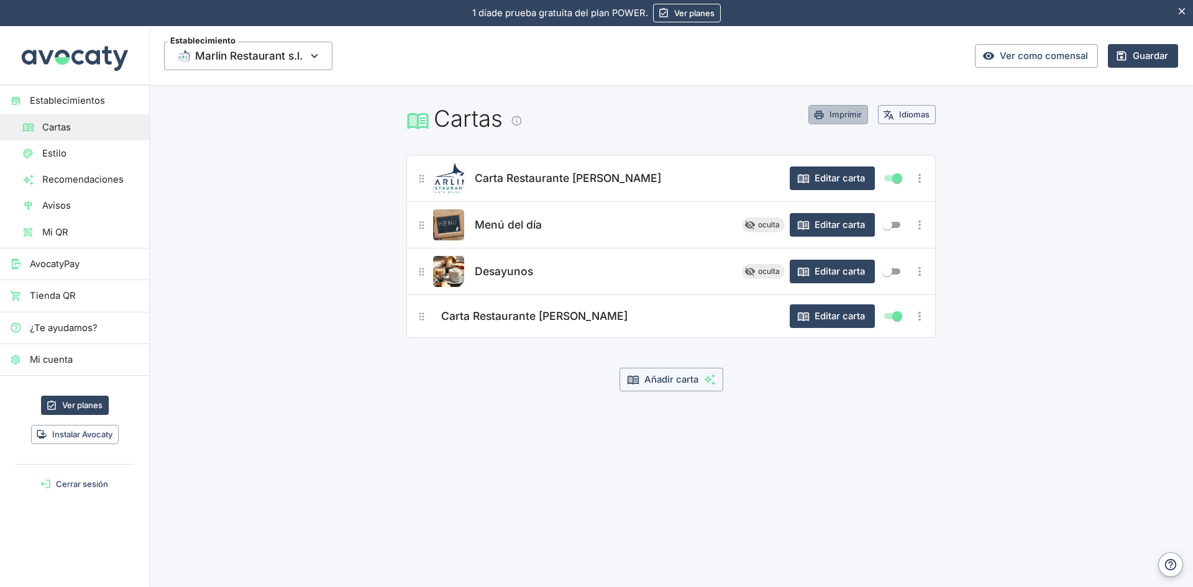
click at [841, 113] on button "Imprimir" at bounding box center [838, 114] width 60 height 19
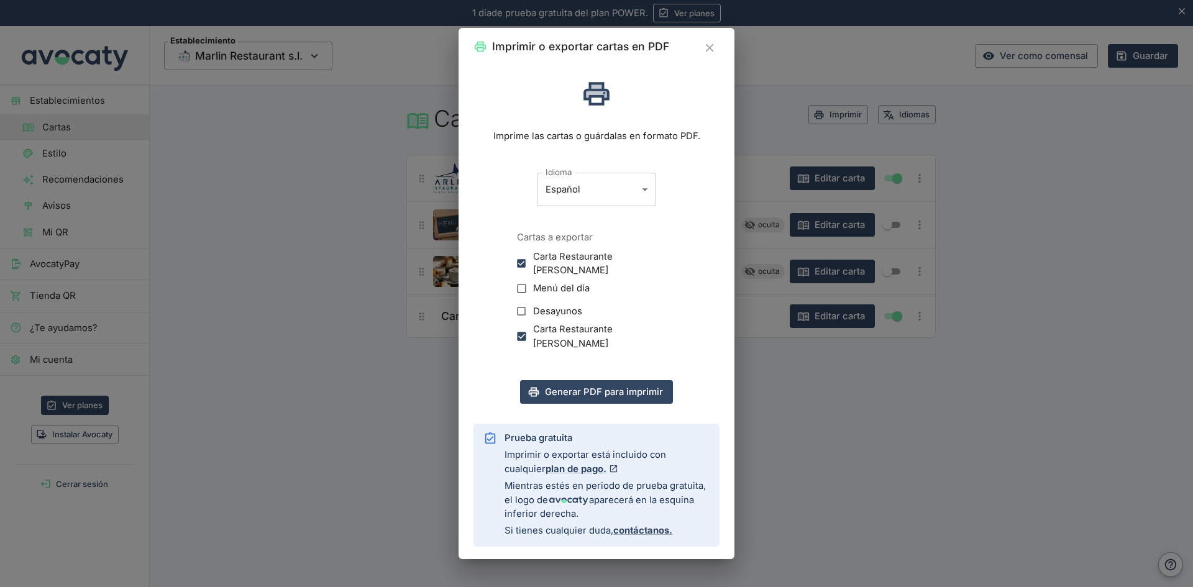
click at [523, 333] on input "Carta Restaurante [PERSON_NAME]" at bounding box center [521, 336] width 23 height 23
checkbox input "false"
click at [582, 388] on button "Generar PDF para imprimir" at bounding box center [596, 392] width 153 height 24
click at [708, 49] on icon "Cerrar" at bounding box center [709, 48] width 8 height 8
